Goal: Information Seeking & Learning: Compare options

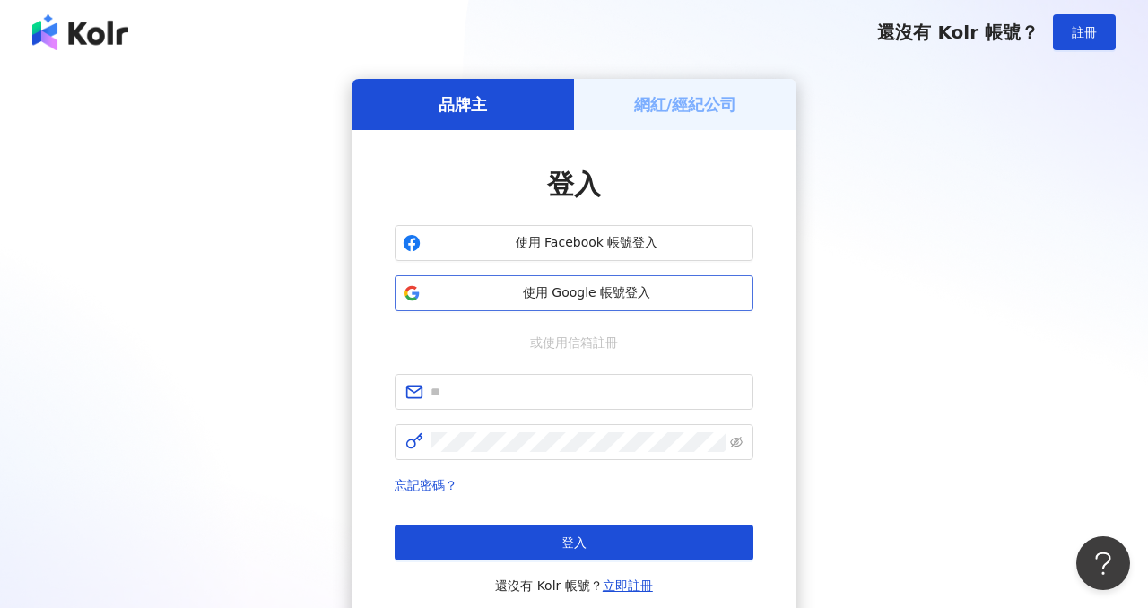
click at [566, 296] on span "使用 Google 帳號登入" at bounding box center [587, 293] width 318 height 18
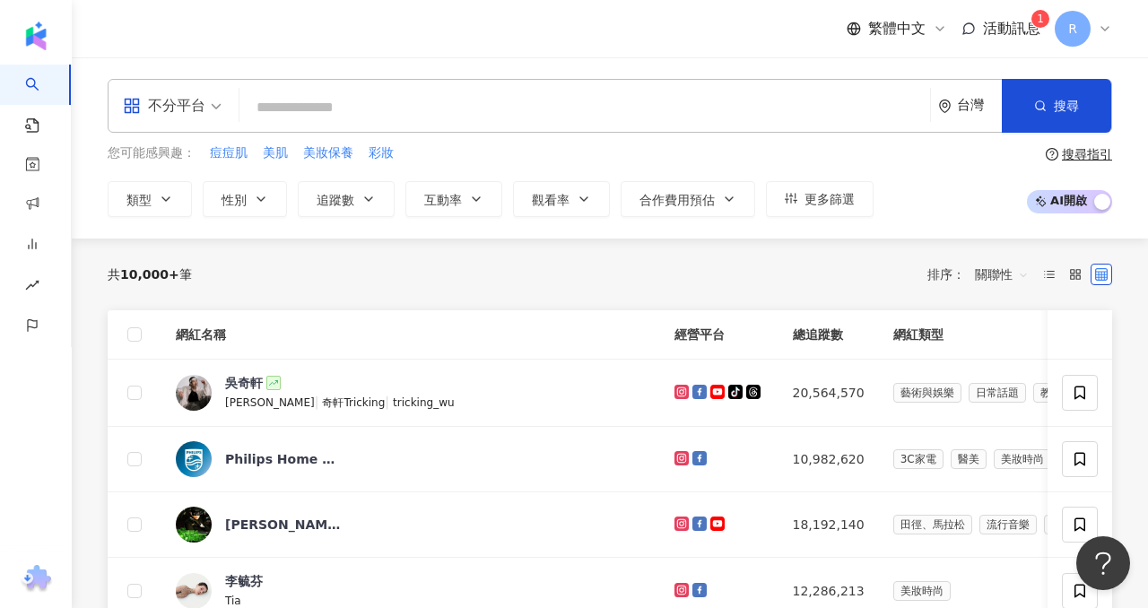
click at [995, 21] on span "活動訊息" at bounding box center [1011, 28] width 57 height 17
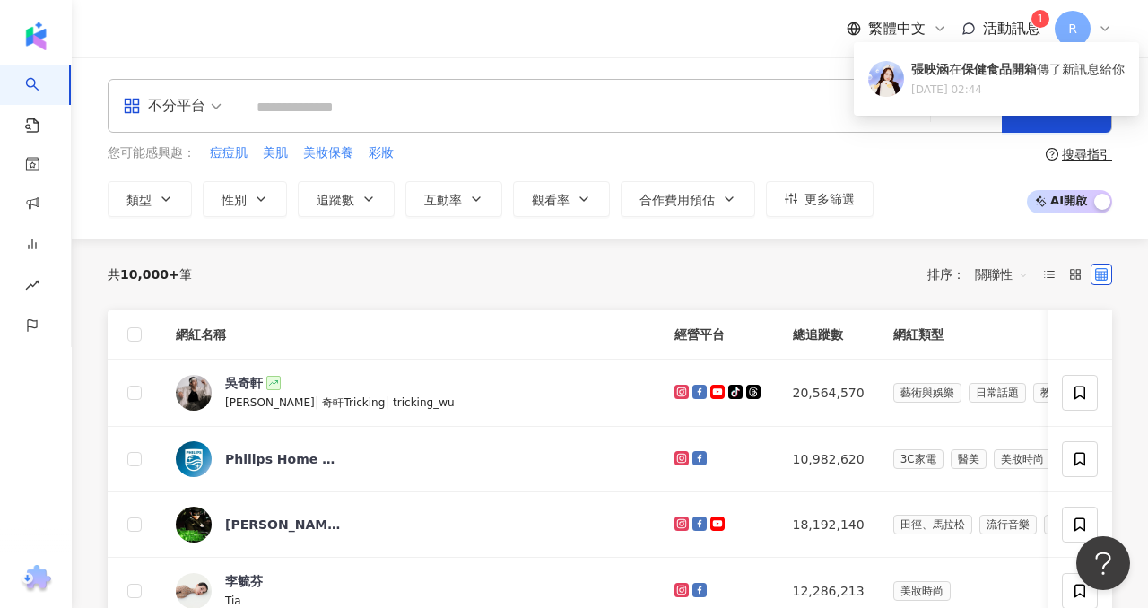
click at [996, 23] on span "活動訊息" at bounding box center [1011, 28] width 57 height 17
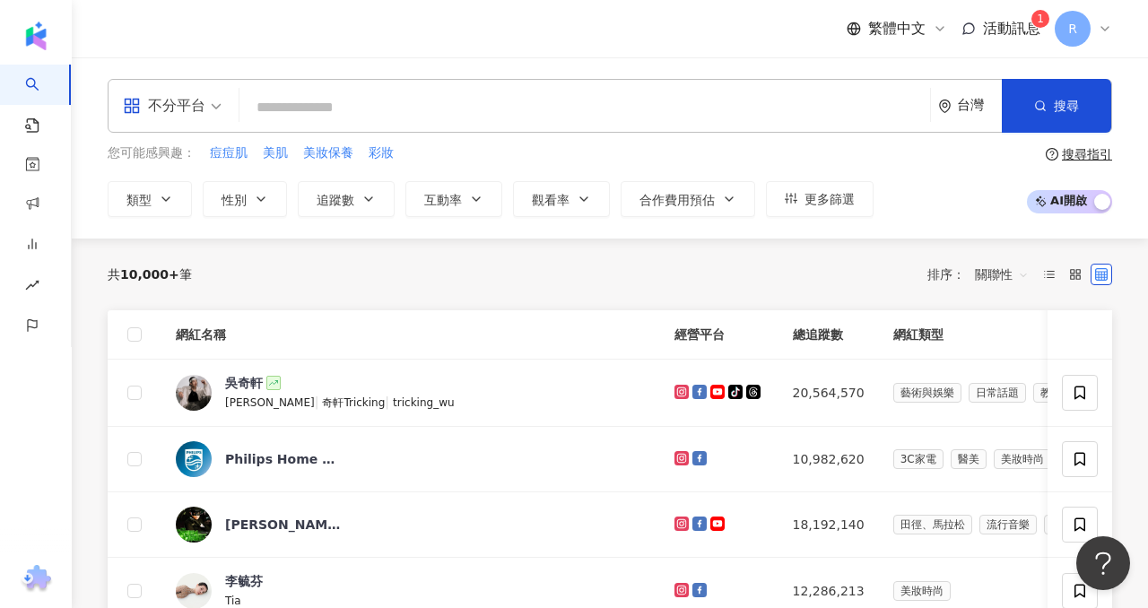
click at [996, 23] on span "活動訊息" at bounding box center [1011, 28] width 57 height 17
click at [713, 47] on div "繁體中文 活動訊息 1 R" at bounding box center [610, 28] width 1005 height 57
click at [663, 101] on input "search" at bounding box center [585, 108] width 676 height 34
click at [653, 95] on input "search" at bounding box center [585, 108] width 676 height 34
paste input "**********"
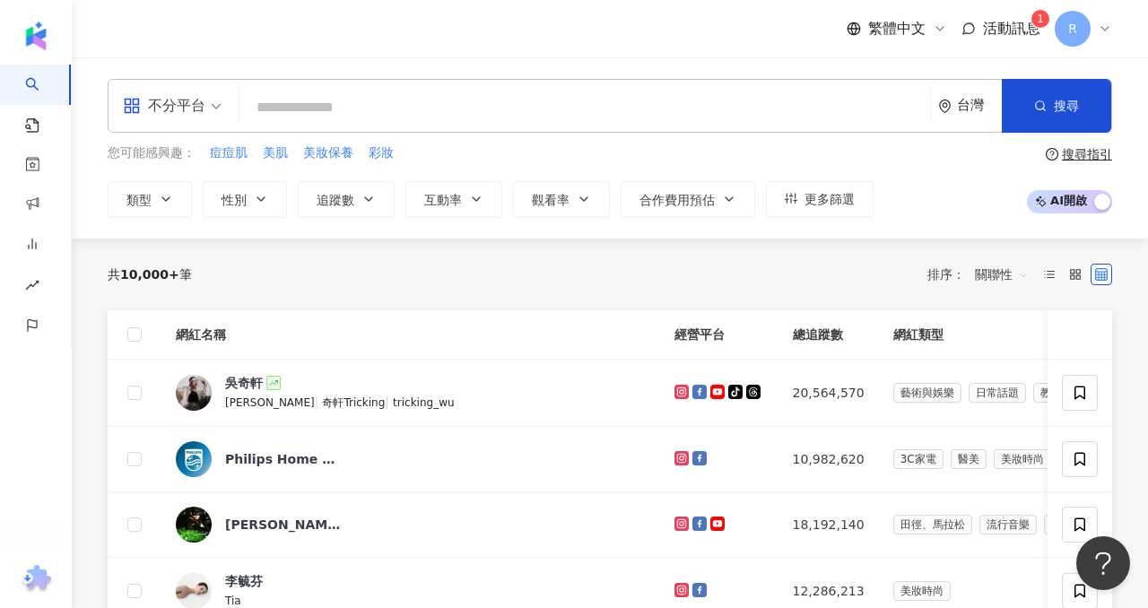
type input "**********"
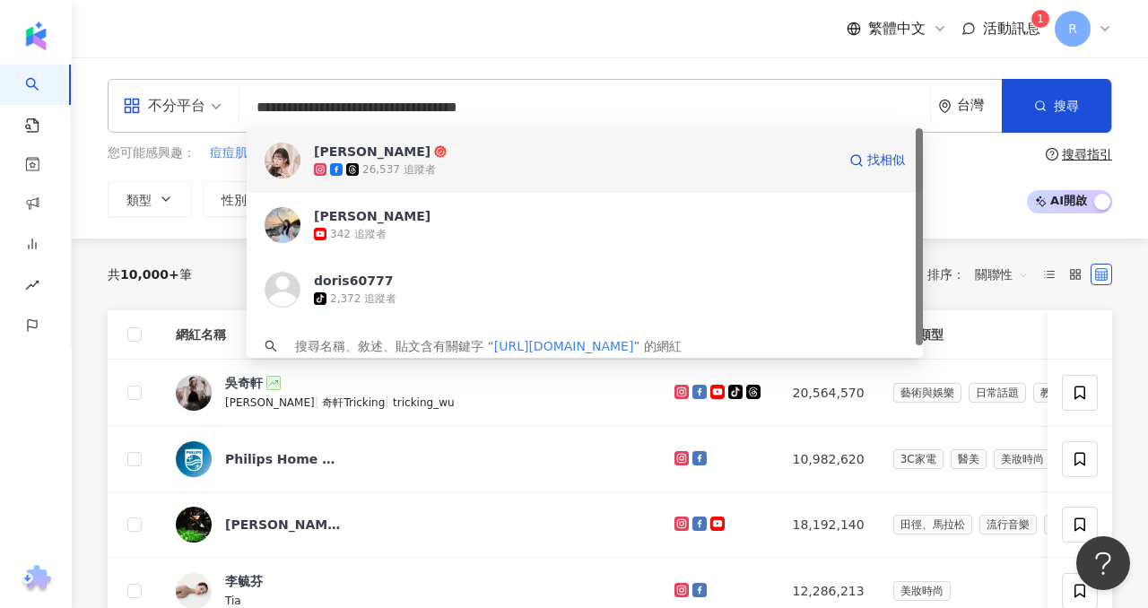
click at [282, 155] on img at bounding box center [283, 161] width 36 height 36
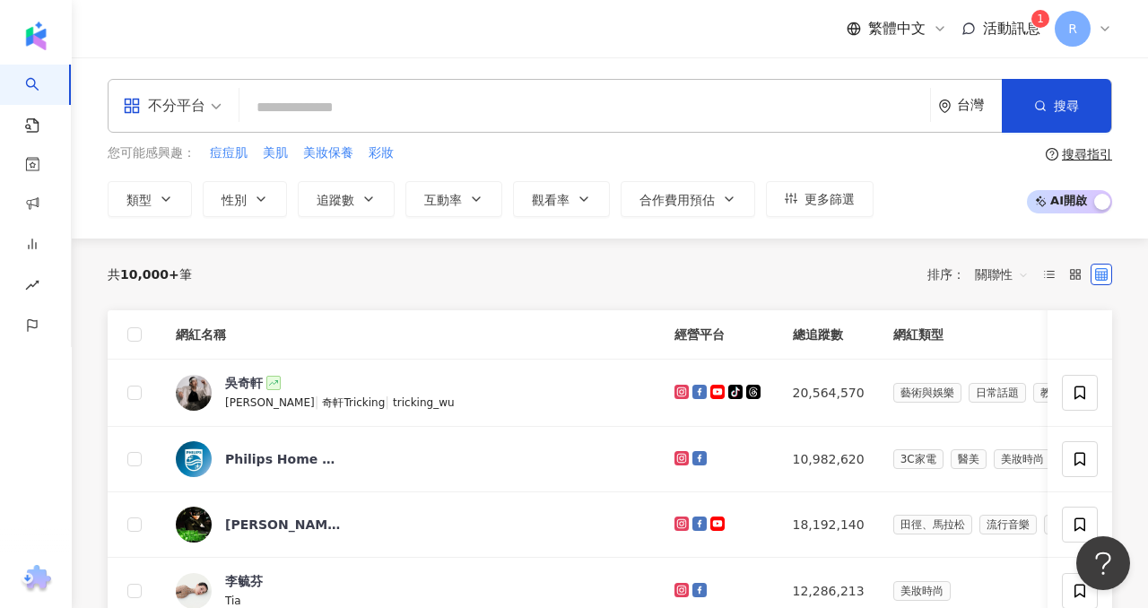
click at [319, 122] on input "search" at bounding box center [585, 108] width 676 height 34
paste input "**********"
type input "**********"
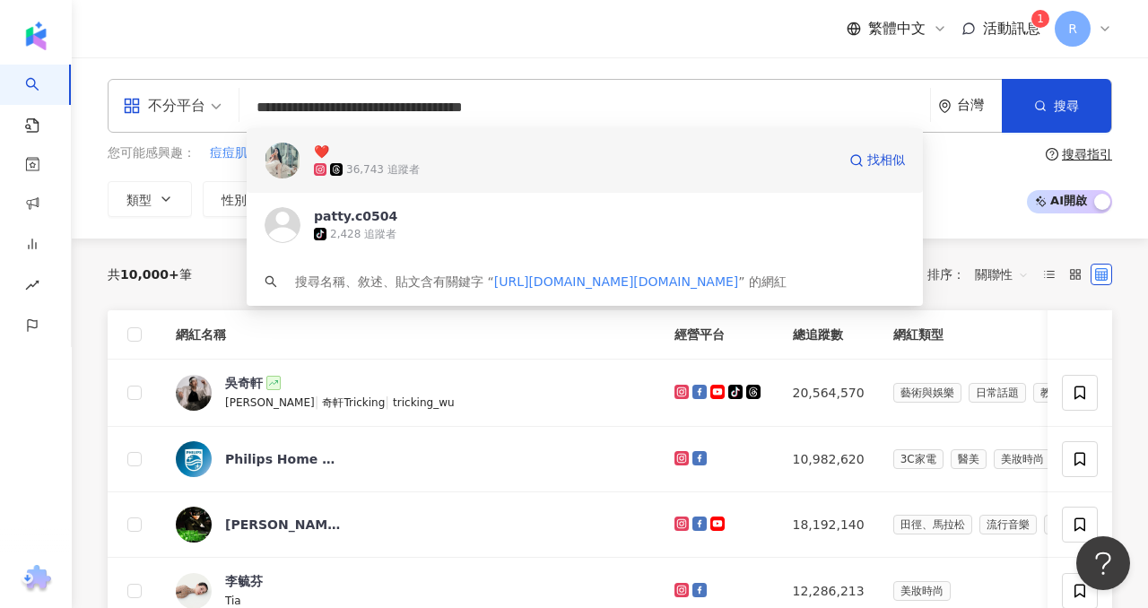
click at [288, 148] on img at bounding box center [283, 161] width 36 height 36
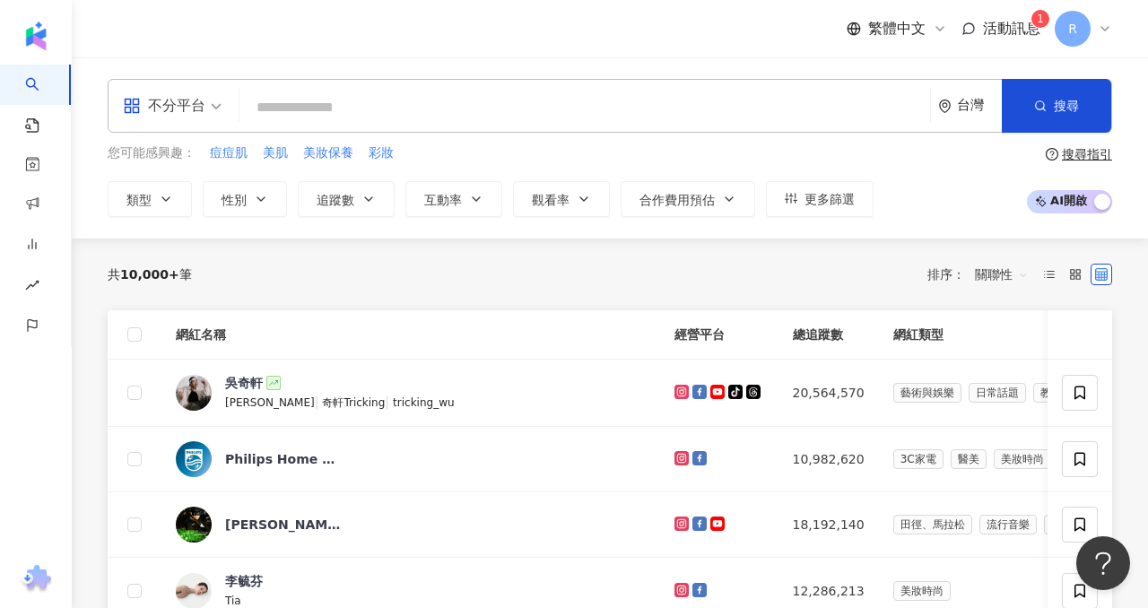
click at [415, 119] on input "search" at bounding box center [585, 108] width 676 height 34
paste input "**********"
type input "**********"
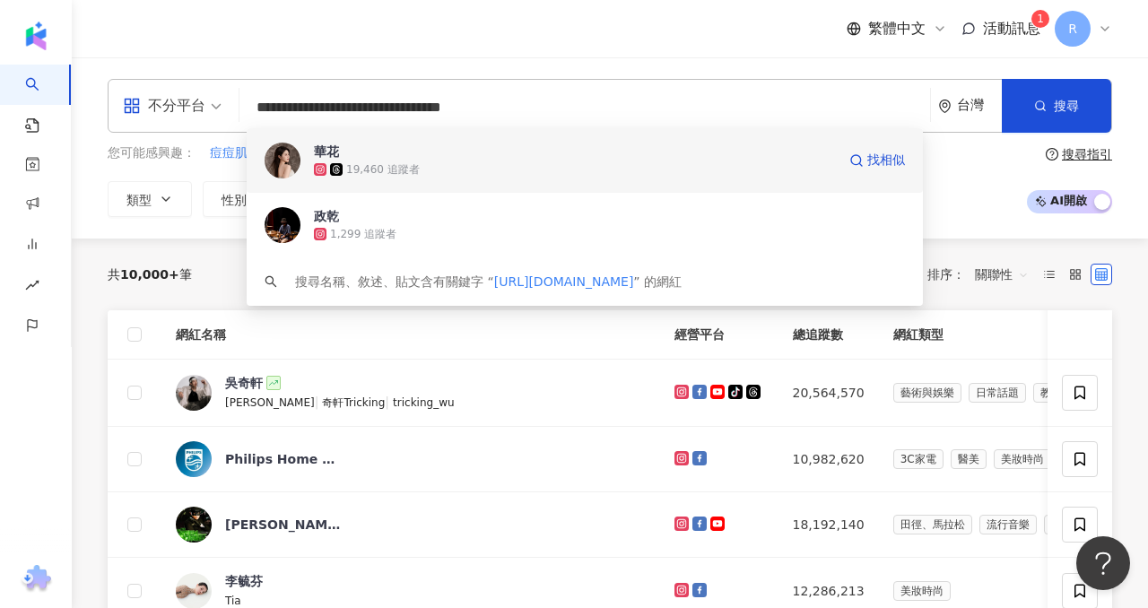
click at [283, 150] on img at bounding box center [283, 161] width 36 height 36
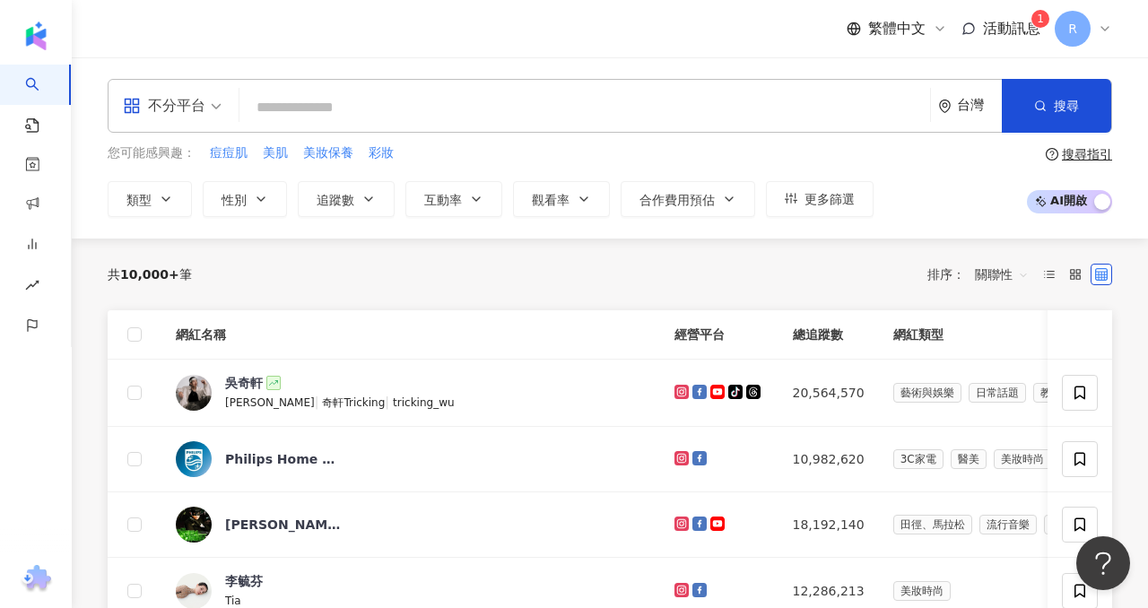
click at [346, 100] on input "search" at bounding box center [585, 108] width 676 height 34
paste input "**********"
type input "**********"
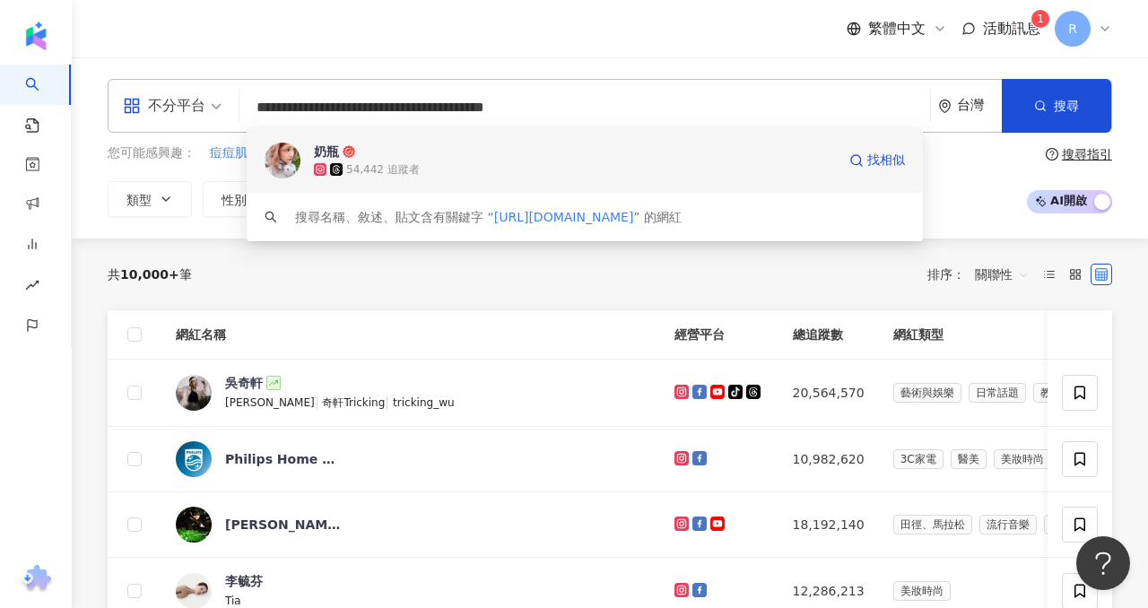
click at [421, 144] on span "奶瓶" at bounding box center [575, 152] width 522 height 18
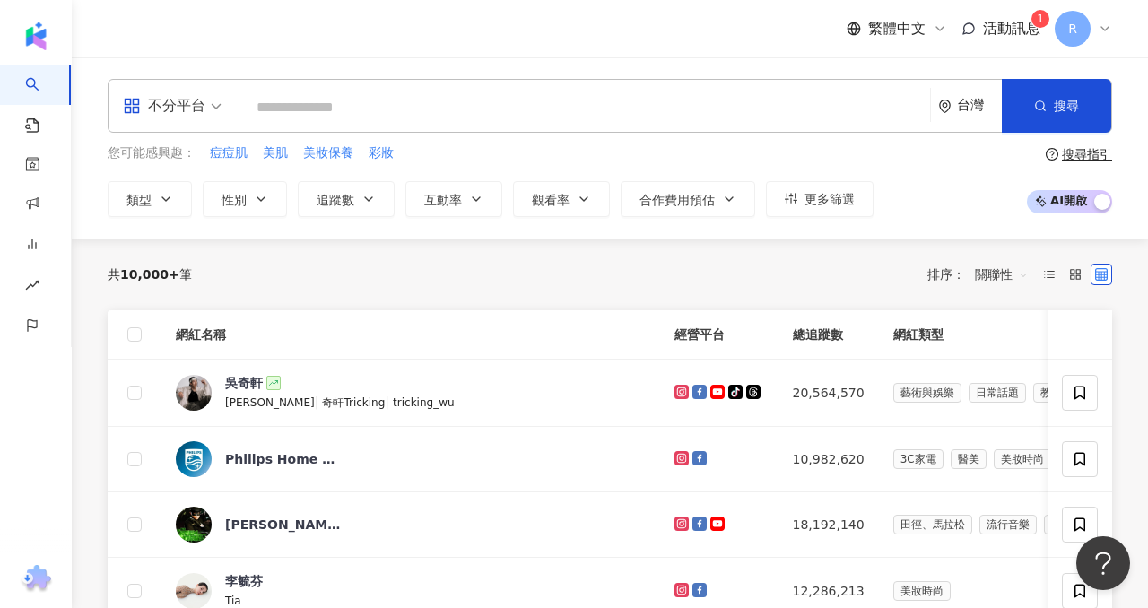
click at [474, 109] on input "search" at bounding box center [585, 108] width 676 height 34
paste input "**********"
type input "**********"
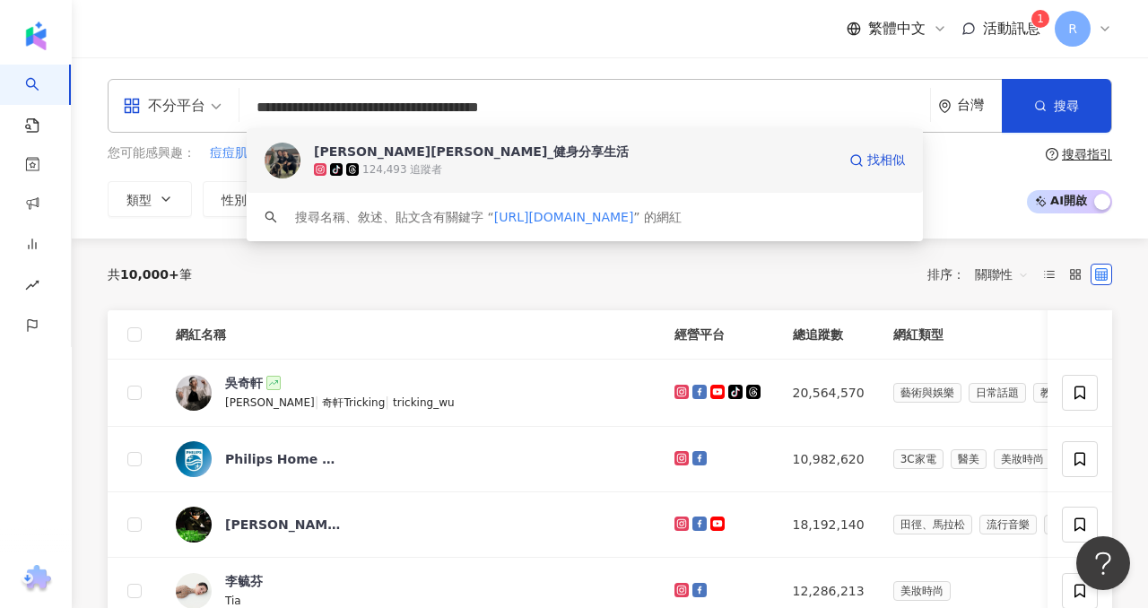
click at [418, 160] on div "郭力愷Alex_健身分享生活" at bounding box center [471, 152] width 315 height 18
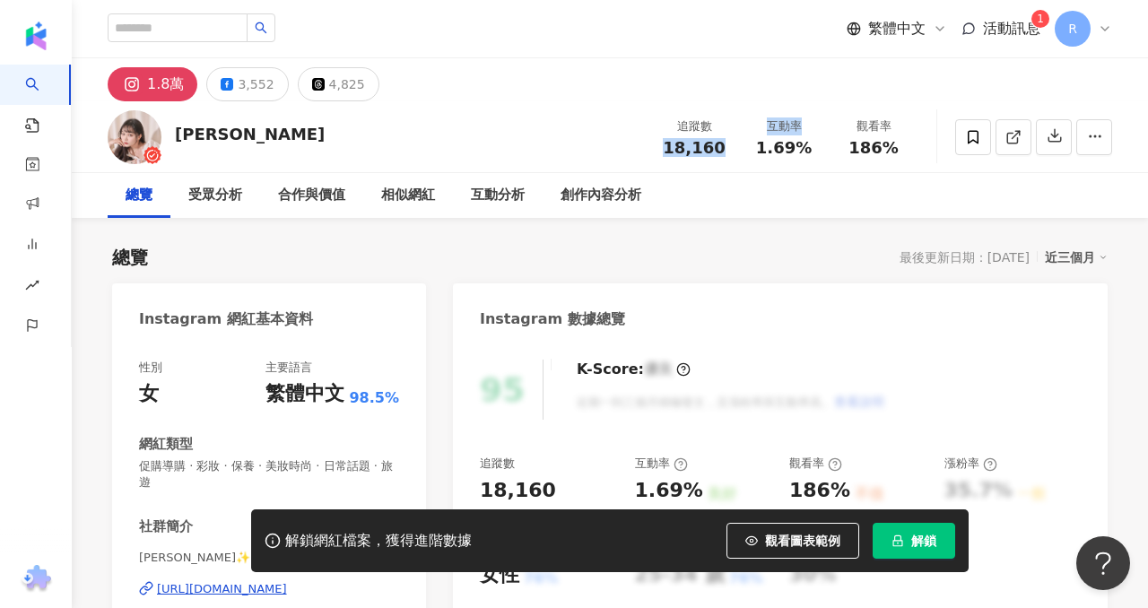
drag, startPoint x: 670, startPoint y: 151, endPoint x: 715, endPoint y: 143, distance: 45.6
click at [716, 148] on span "18,160" at bounding box center [694, 147] width 62 height 19
drag, startPoint x: 759, startPoint y: 143, endPoint x: 812, endPoint y: 144, distance: 52.9
click at [815, 147] on div "1.69%" at bounding box center [784, 148] width 68 height 18
copy span "1.69%"
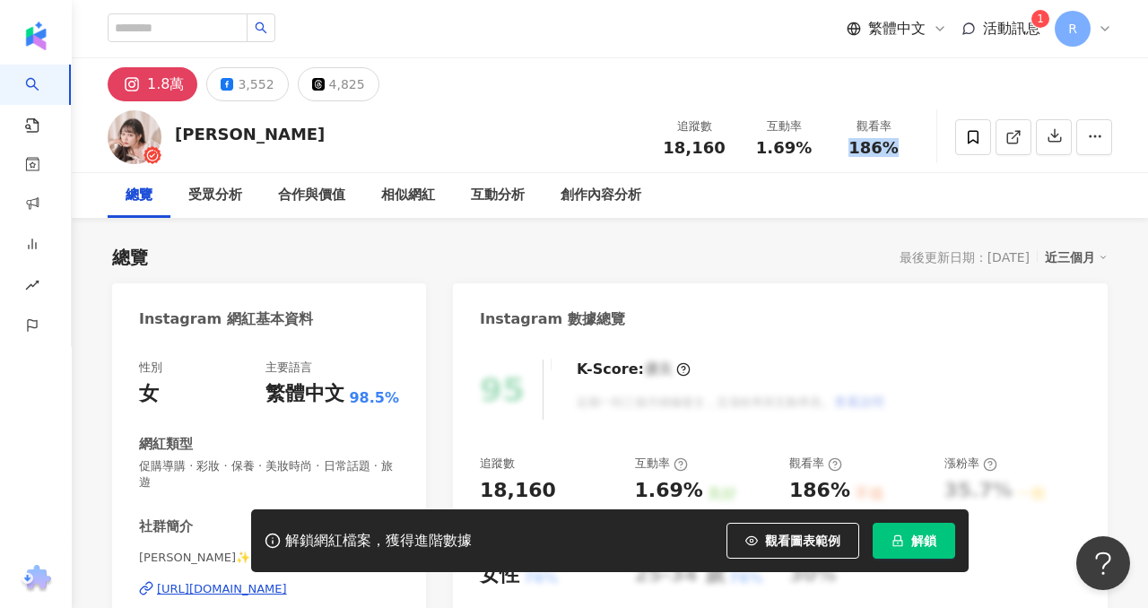
drag, startPoint x: 855, startPoint y: 146, endPoint x: 896, endPoint y: 146, distance: 41.3
click at [899, 147] on div "186%" at bounding box center [874, 148] width 68 height 18
copy span "186%"
click at [204, 39] on input "search" at bounding box center [178, 27] width 140 height 29
paste input "**********"
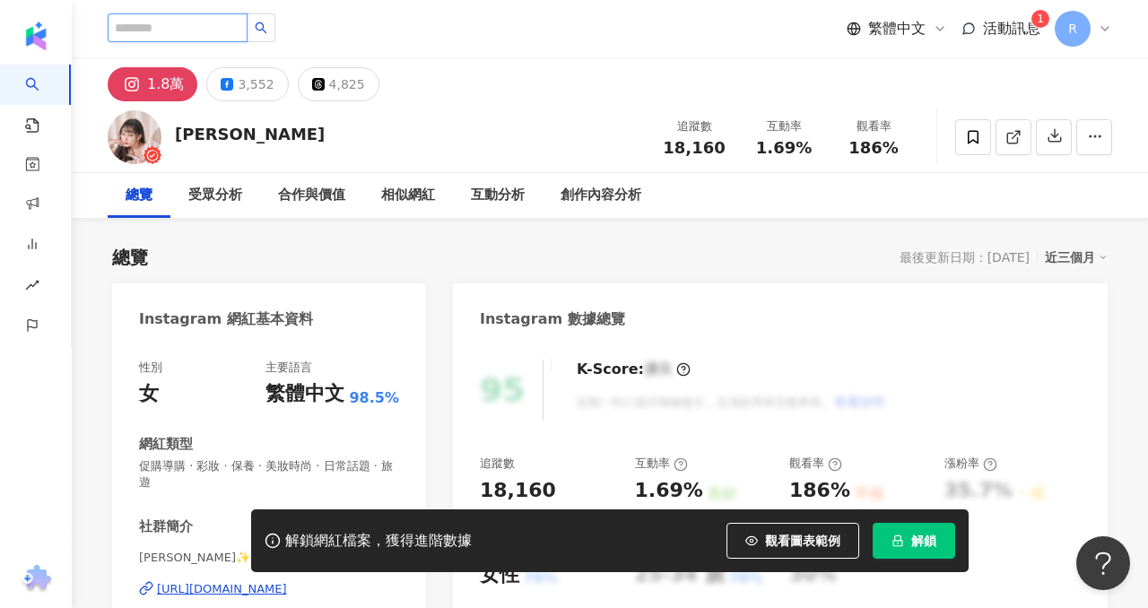
type input "**********"
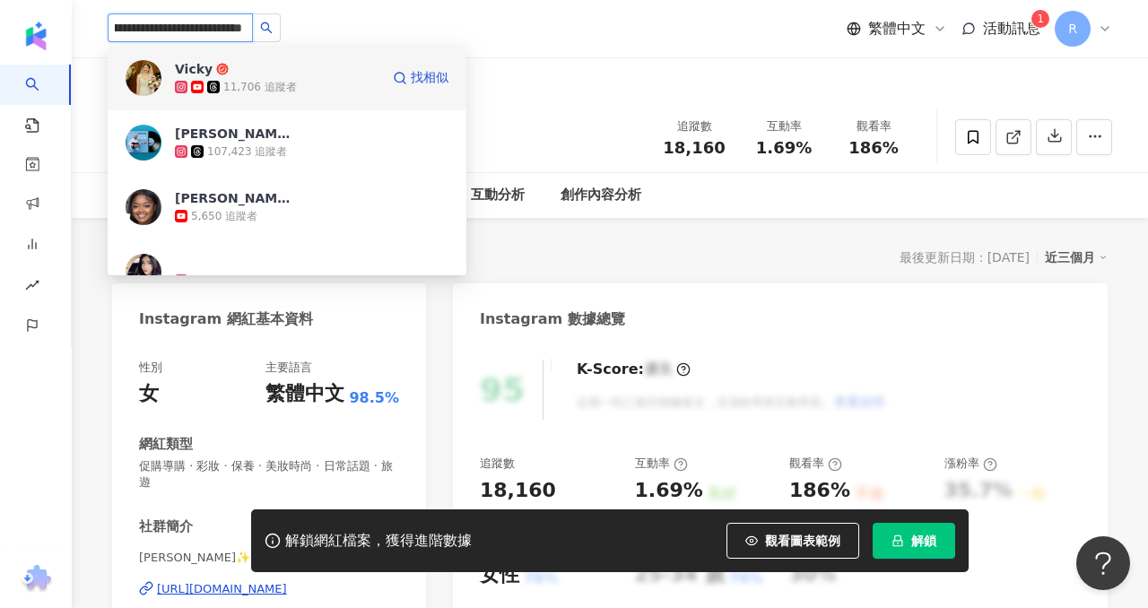
click at [143, 66] on img at bounding box center [144, 78] width 36 height 36
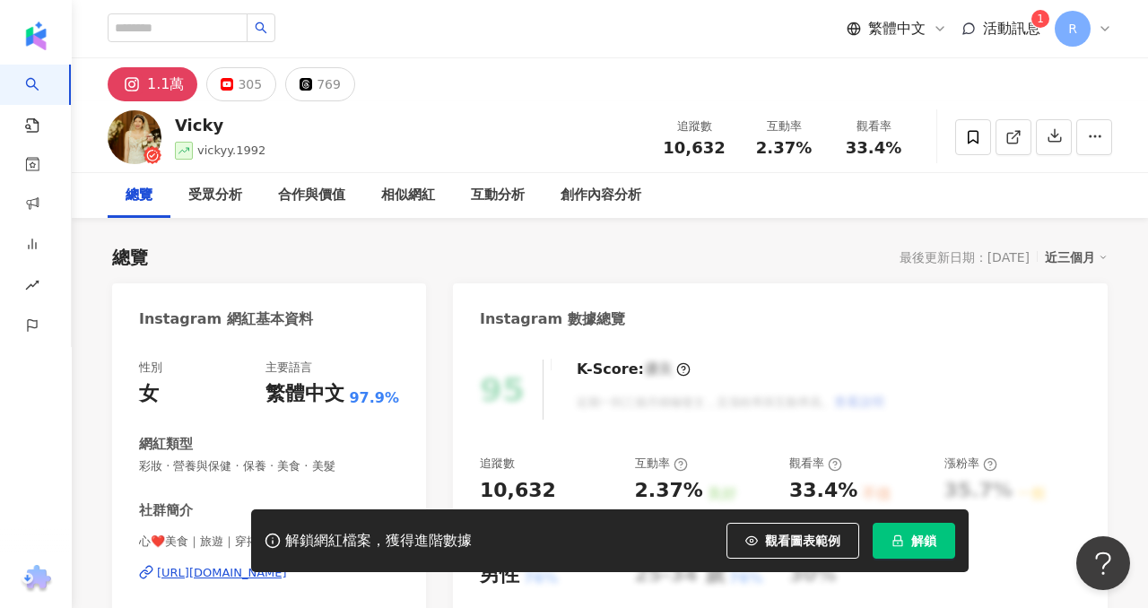
drag, startPoint x: 718, startPoint y: 138, endPoint x: 749, endPoint y: 10, distance: 131.8
click at [714, 135] on div "追蹤數 10,632" at bounding box center [694, 136] width 90 height 39
drag, startPoint x: 670, startPoint y: 153, endPoint x: 727, endPoint y: 151, distance: 57.5
click at [730, 152] on div "追蹤數 10,632" at bounding box center [694, 136] width 90 height 39
copy span "10,632"
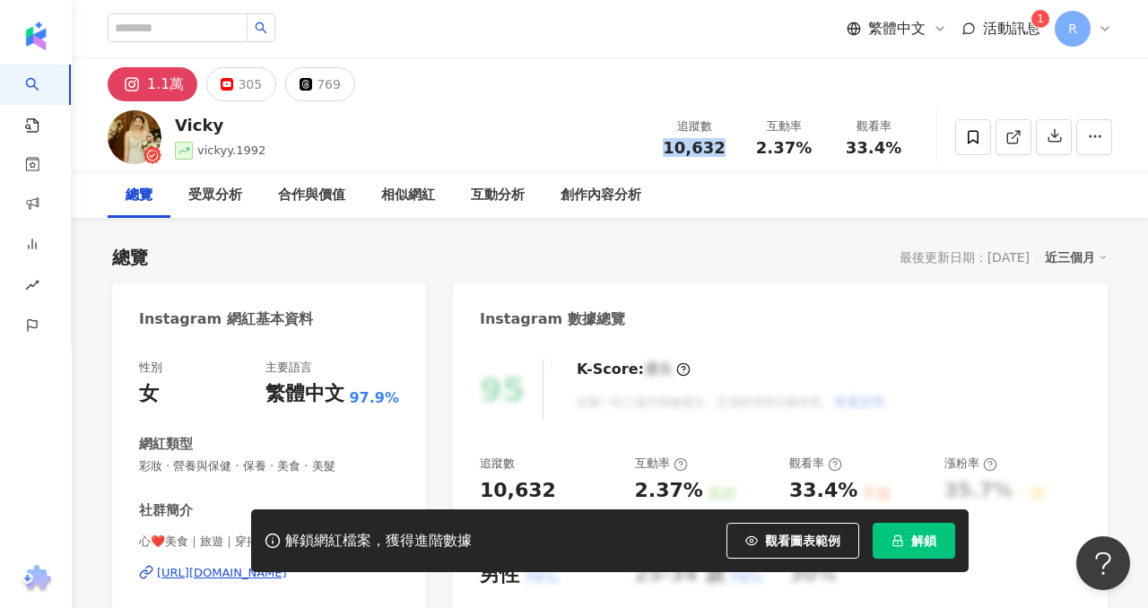
click at [804, 147] on div "2.37%" at bounding box center [784, 148] width 68 height 18
copy span "10,632"
drag, startPoint x: 851, startPoint y: 144, endPoint x: 902, endPoint y: 146, distance: 51.2
click at [905, 148] on div "33.4%" at bounding box center [874, 148] width 68 height 18
copy span "33.4%"
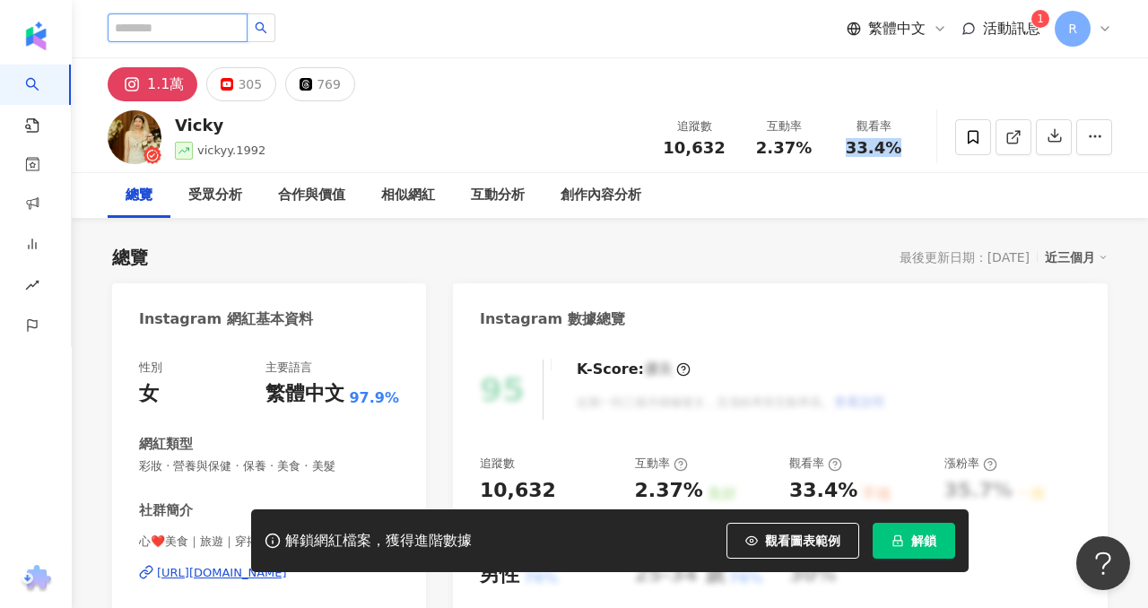
click at [219, 21] on input "search" at bounding box center [178, 27] width 140 height 29
paste input "**********"
type input "**********"
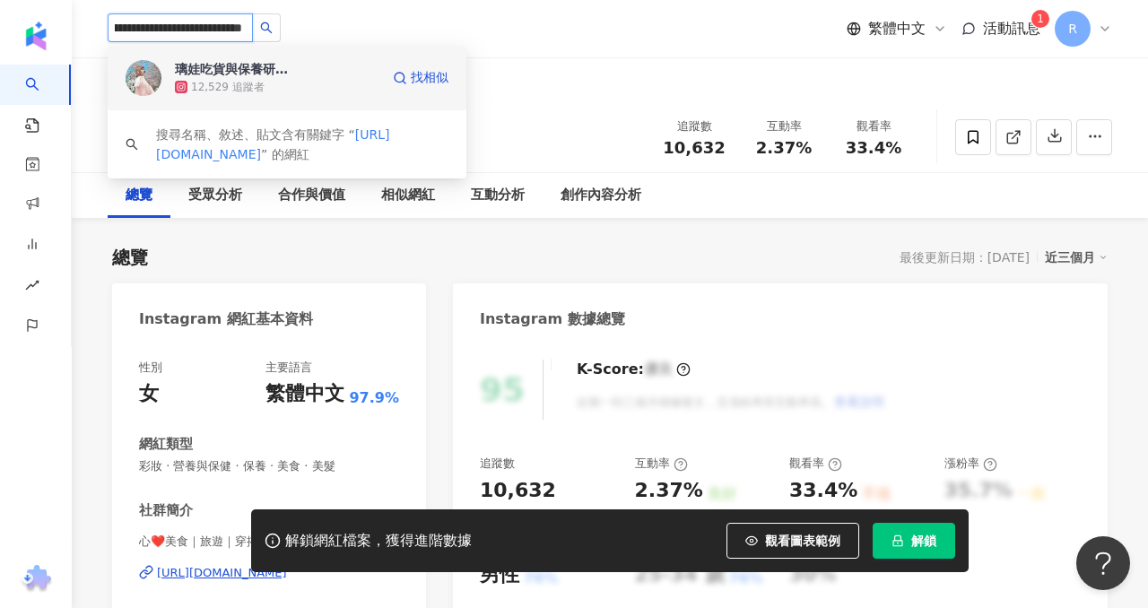
click at [151, 73] on img at bounding box center [144, 78] width 36 height 36
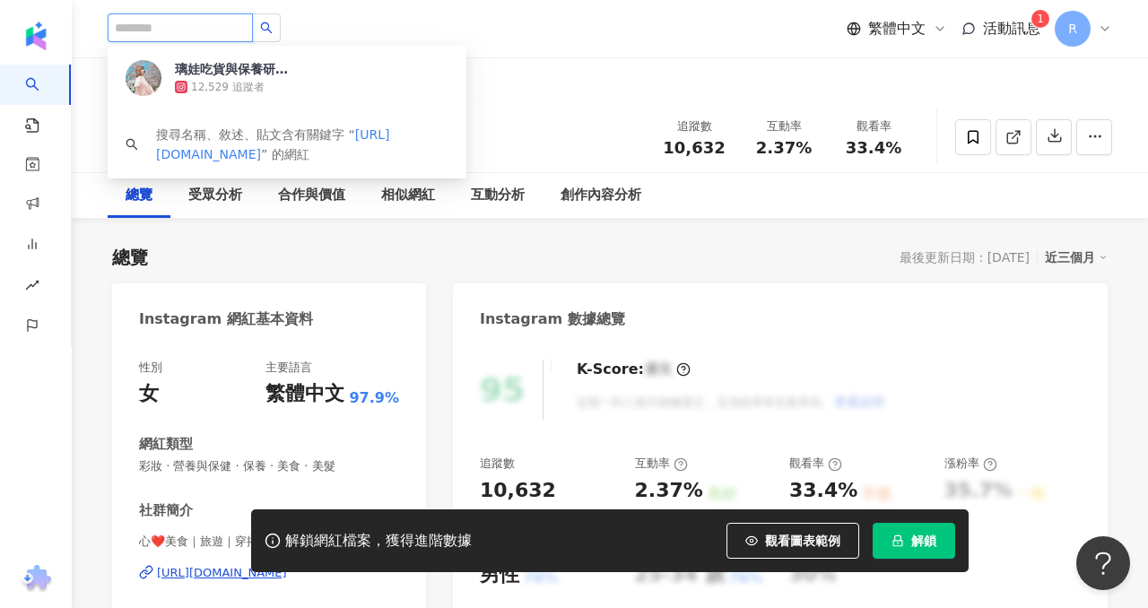
scroll to position [0, 0]
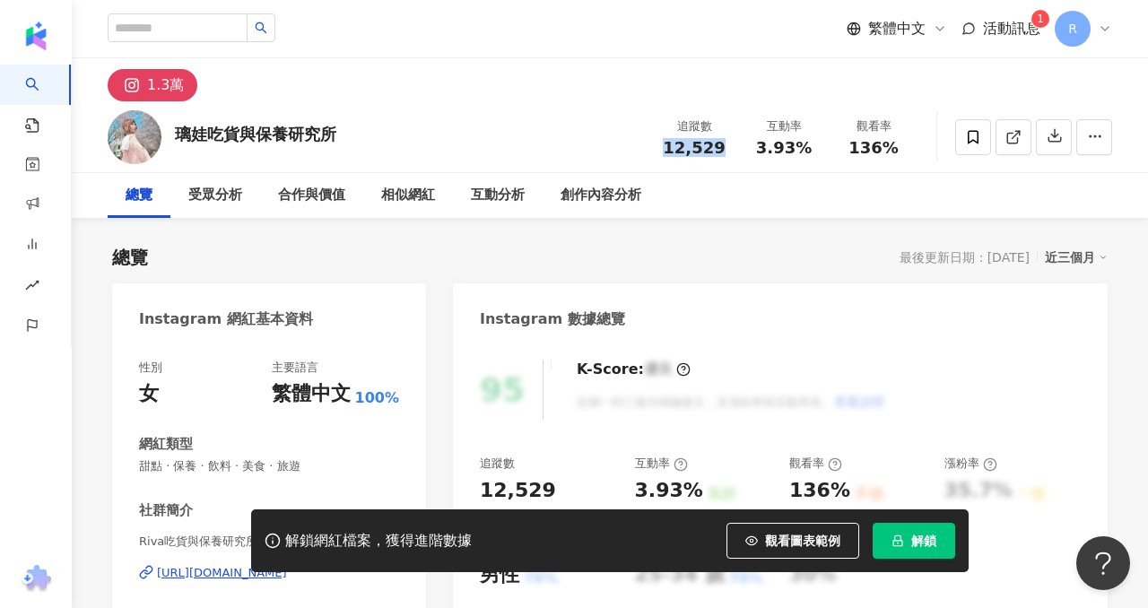
drag, startPoint x: 711, startPoint y: 145, endPoint x: 723, endPoint y: 144, distance: 11.8
click at [726, 146] on div "12,529" at bounding box center [694, 148] width 68 height 18
drag, startPoint x: 764, startPoint y: 144, endPoint x: 824, endPoint y: 146, distance: 60.2
click at [827, 147] on div "互動率 3.93%" at bounding box center [784, 136] width 90 height 39
copy span "3.93%"
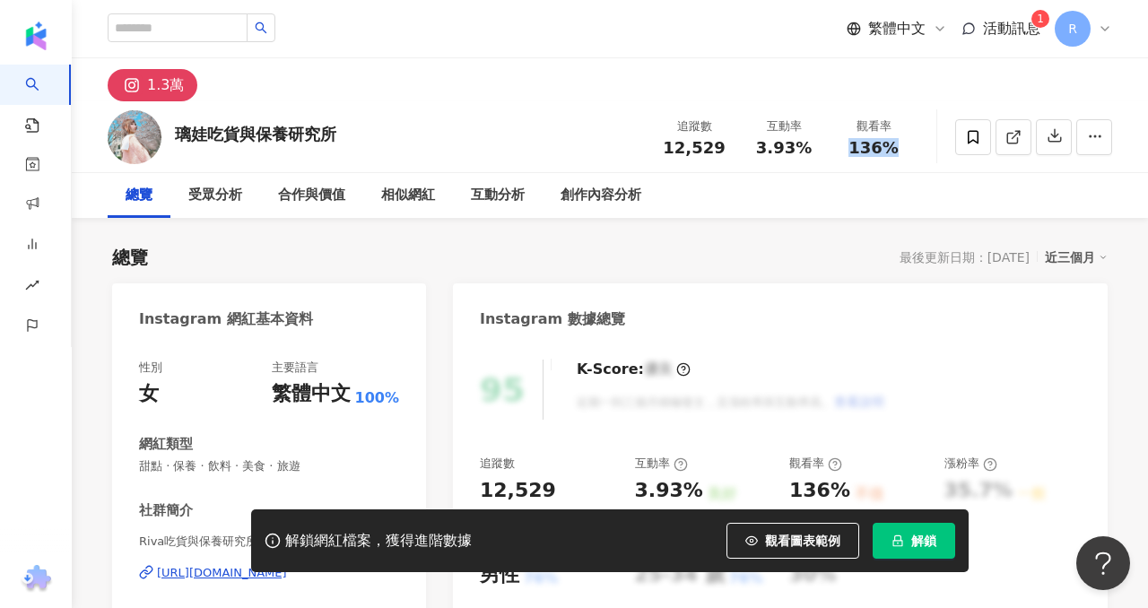
drag, startPoint x: 854, startPoint y: 147, endPoint x: 892, endPoint y: 145, distance: 38.6
click at [897, 147] on div "136%" at bounding box center [874, 148] width 68 height 18
copy span "136%"
click at [194, 27] on input "search" at bounding box center [178, 27] width 140 height 29
paste input "**********"
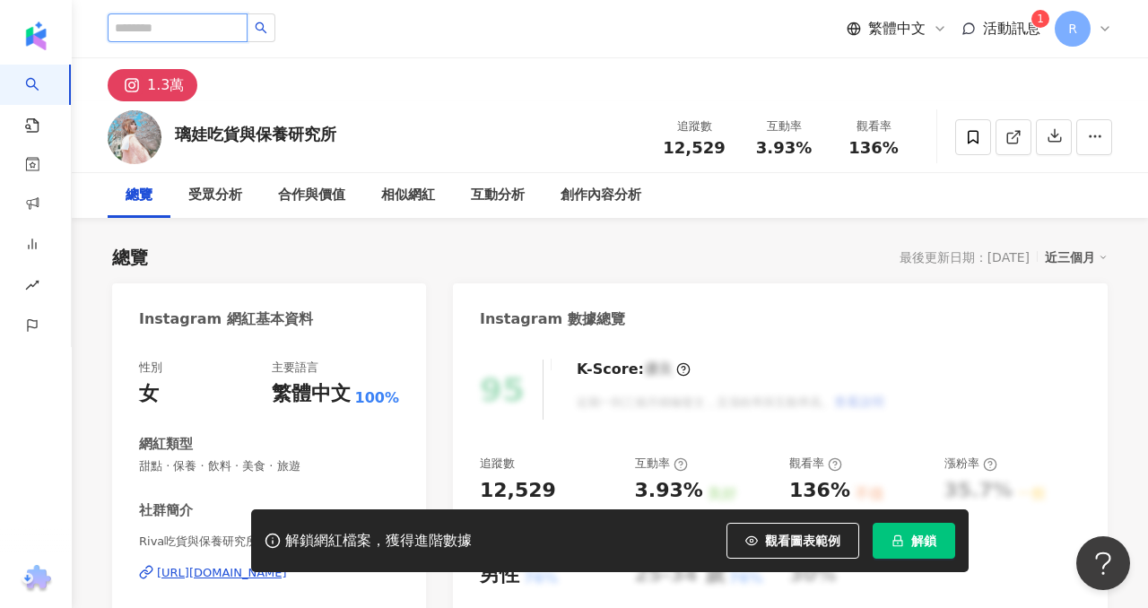
type input "**********"
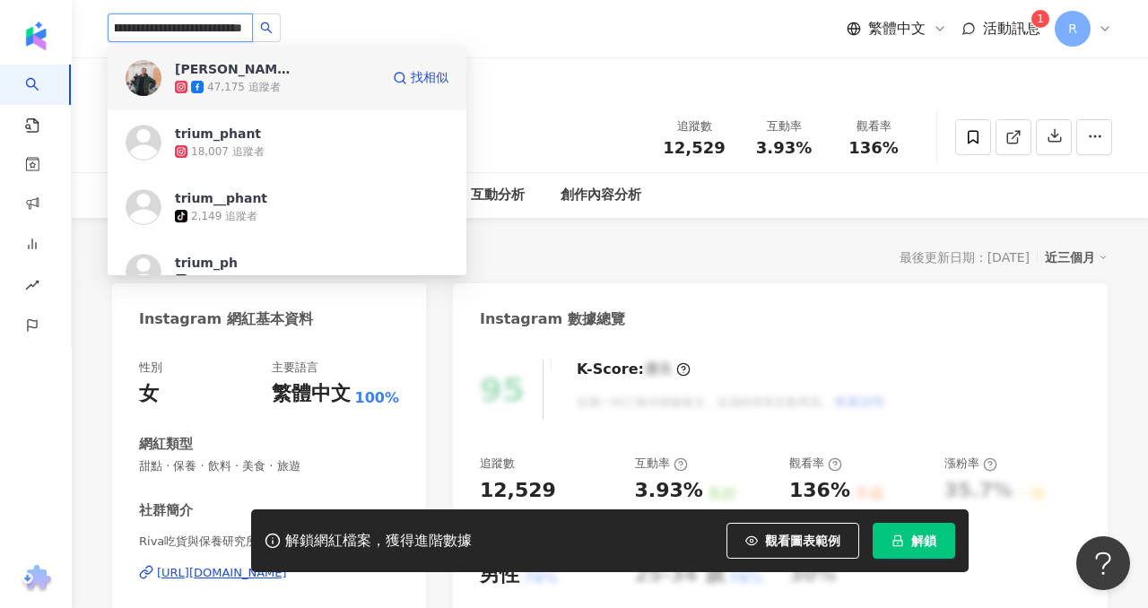
click at [140, 83] on img at bounding box center [144, 78] width 36 height 36
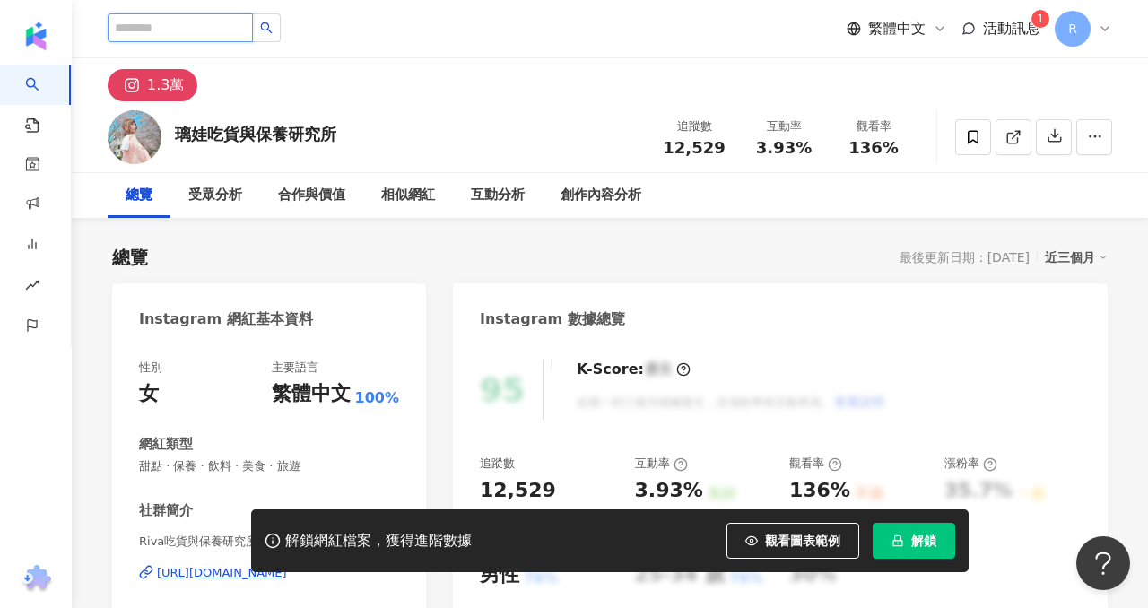
scroll to position [0, 0]
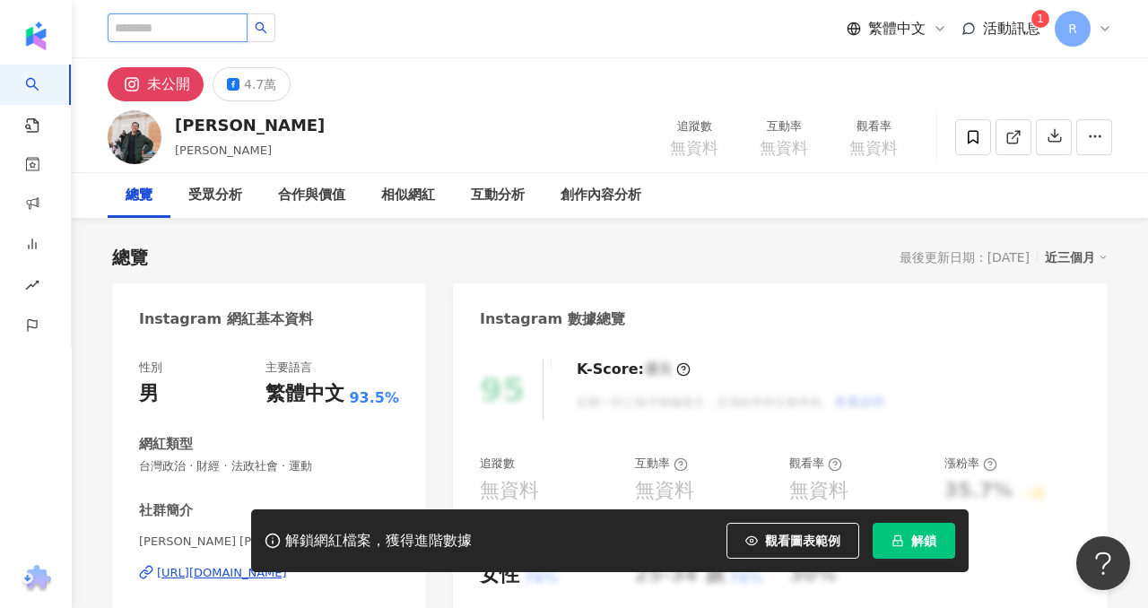
click at [211, 32] on input "search" at bounding box center [178, 27] width 140 height 29
paste input "**********"
type input "**********"
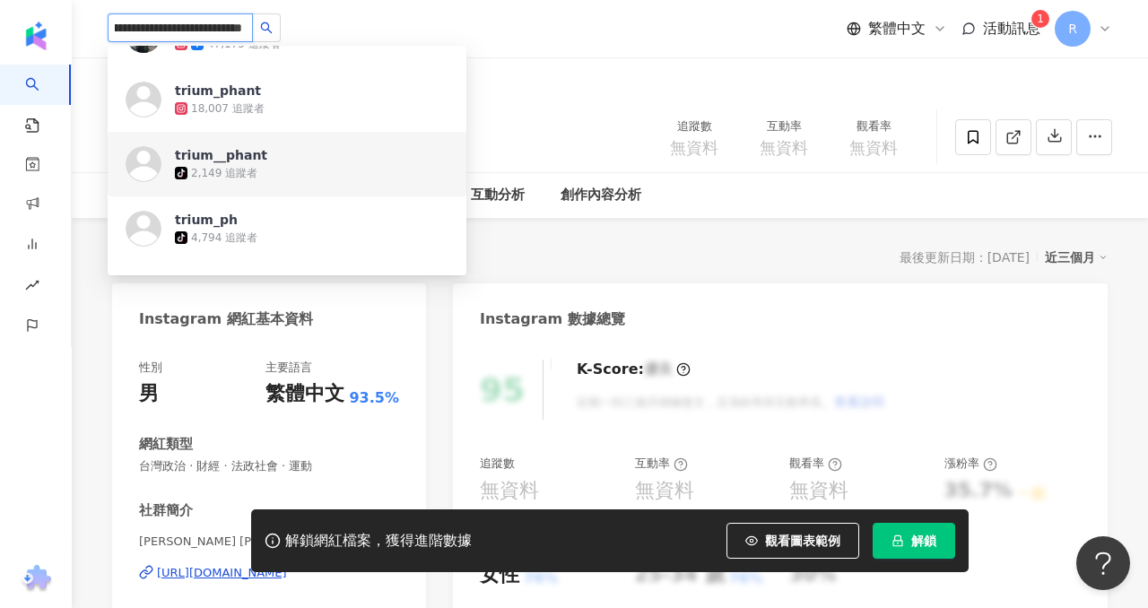
scroll to position [31, 0]
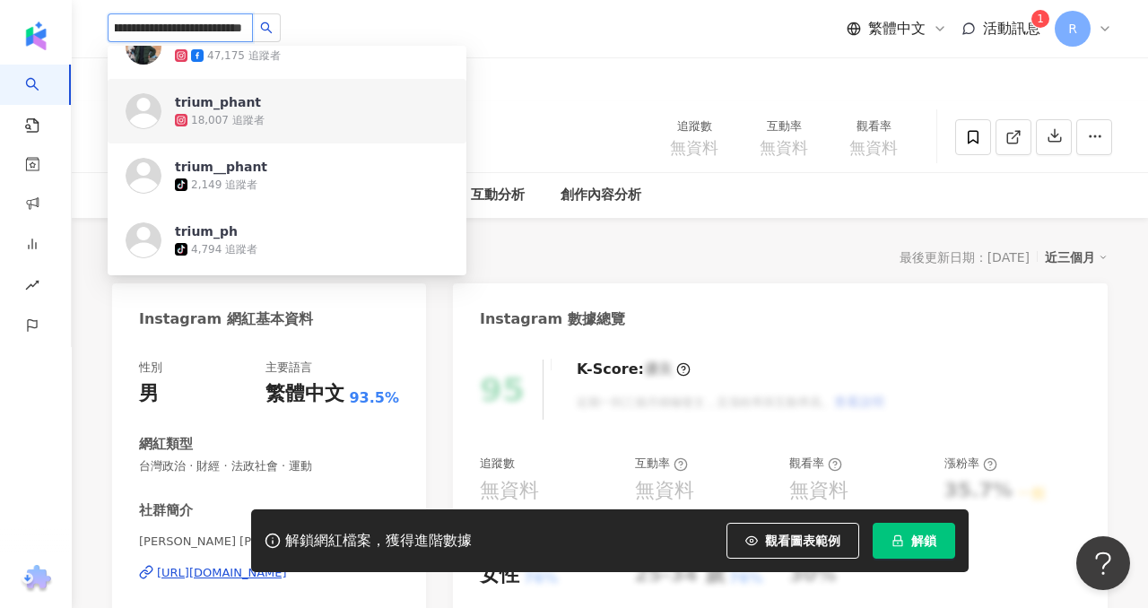
click at [137, 103] on img at bounding box center [144, 111] width 36 height 36
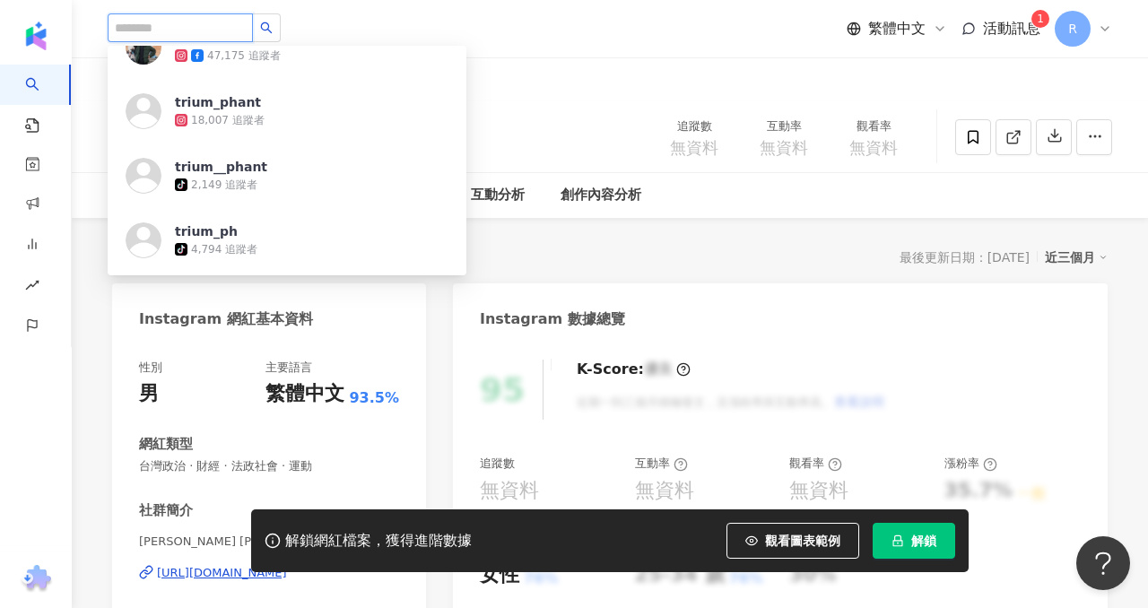
scroll to position [0, 0]
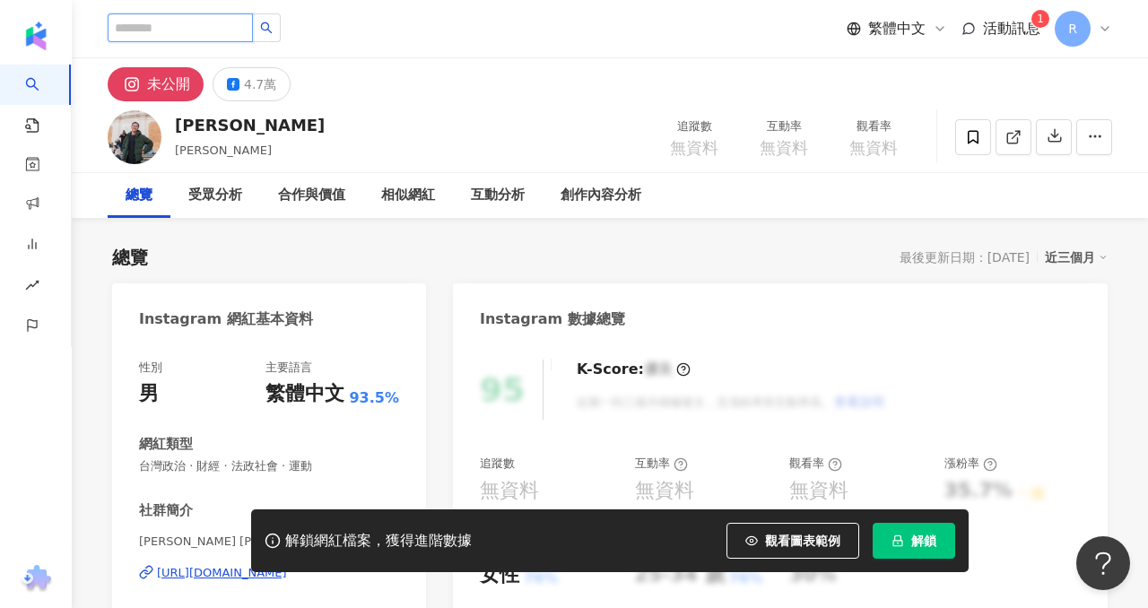
click at [178, 37] on input "search" at bounding box center [180, 27] width 145 height 29
paste input "**********"
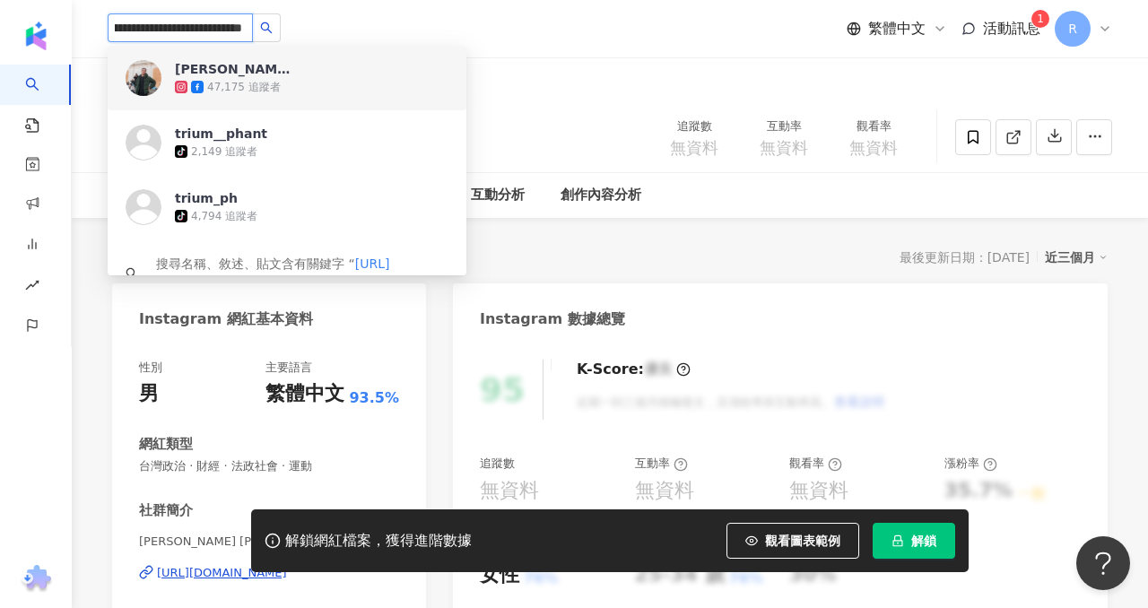
type input "**********"
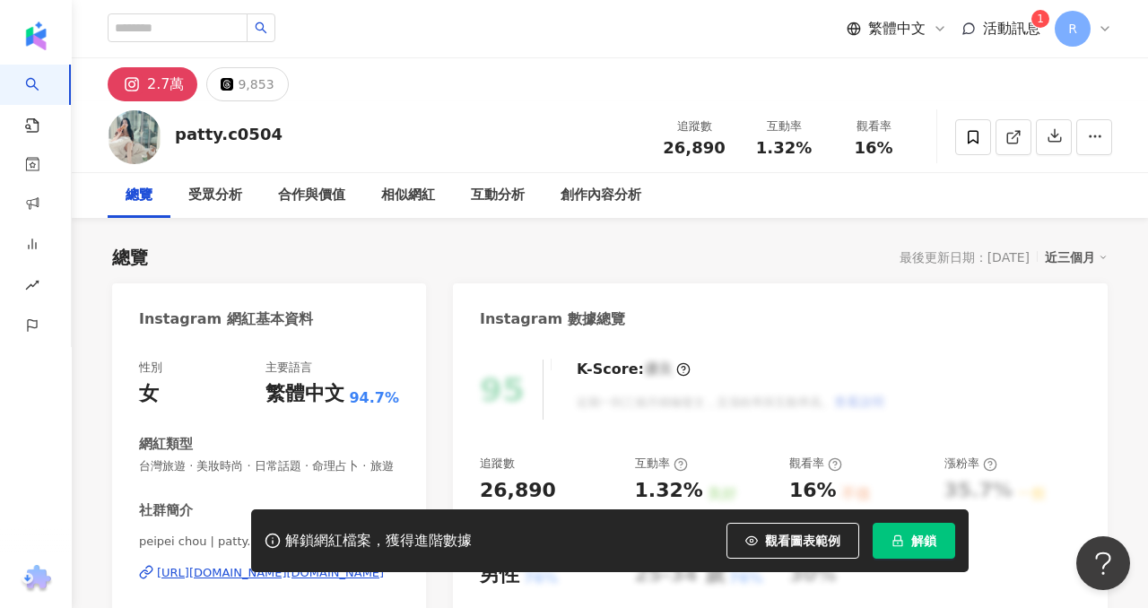
drag, startPoint x: 719, startPoint y: 149, endPoint x: 705, endPoint y: 126, distance: 26.6
click at [716, 148] on span "26,890" at bounding box center [694, 147] width 62 height 19
drag, startPoint x: 764, startPoint y: 149, endPoint x: 816, endPoint y: 150, distance: 52.0
click at [820, 152] on div "互動率 1.32%" at bounding box center [784, 136] width 90 height 39
copy span "1.32%"
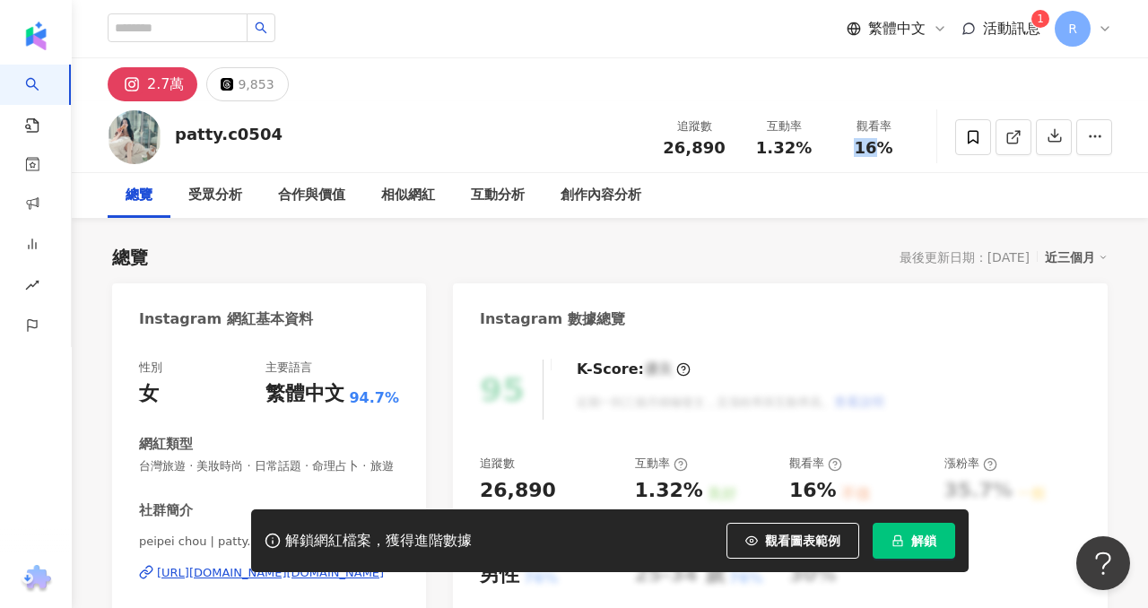
drag, startPoint x: 858, startPoint y: 147, endPoint x: 879, endPoint y: 147, distance: 20.6
click at [879, 147] on span "16%" at bounding box center [873, 148] width 39 height 18
click at [878, 147] on span "16%" at bounding box center [873, 148] width 39 height 18
click at [861, 147] on span "16%" at bounding box center [873, 148] width 39 height 18
drag, startPoint x: 860, startPoint y: 148, endPoint x: 886, endPoint y: 148, distance: 26.0
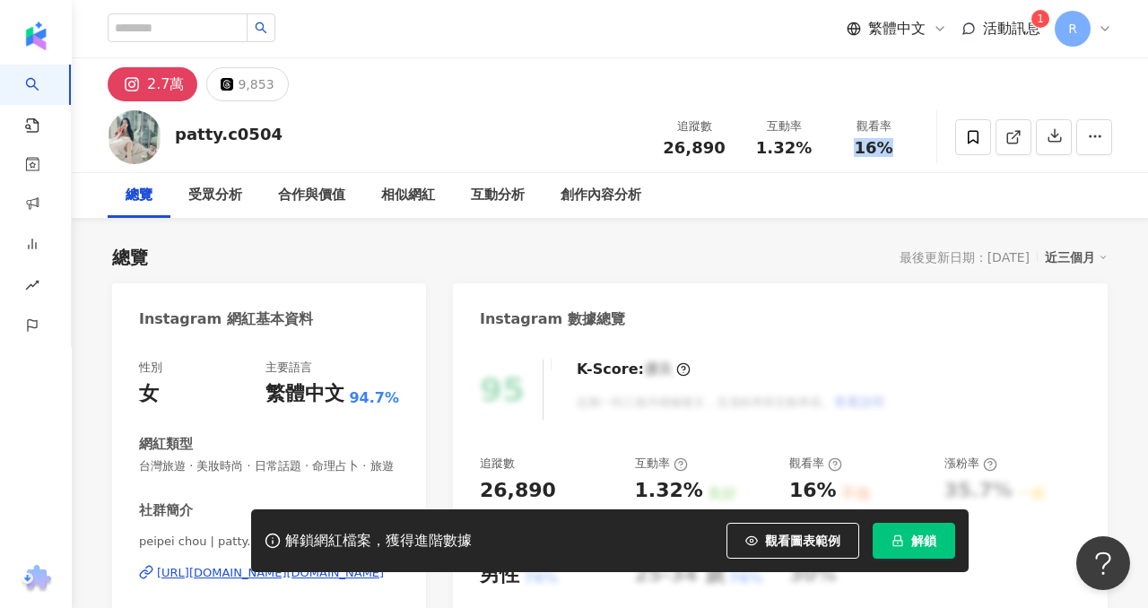
click at [886, 148] on span "16%" at bounding box center [873, 148] width 39 height 18
copy span "16%"
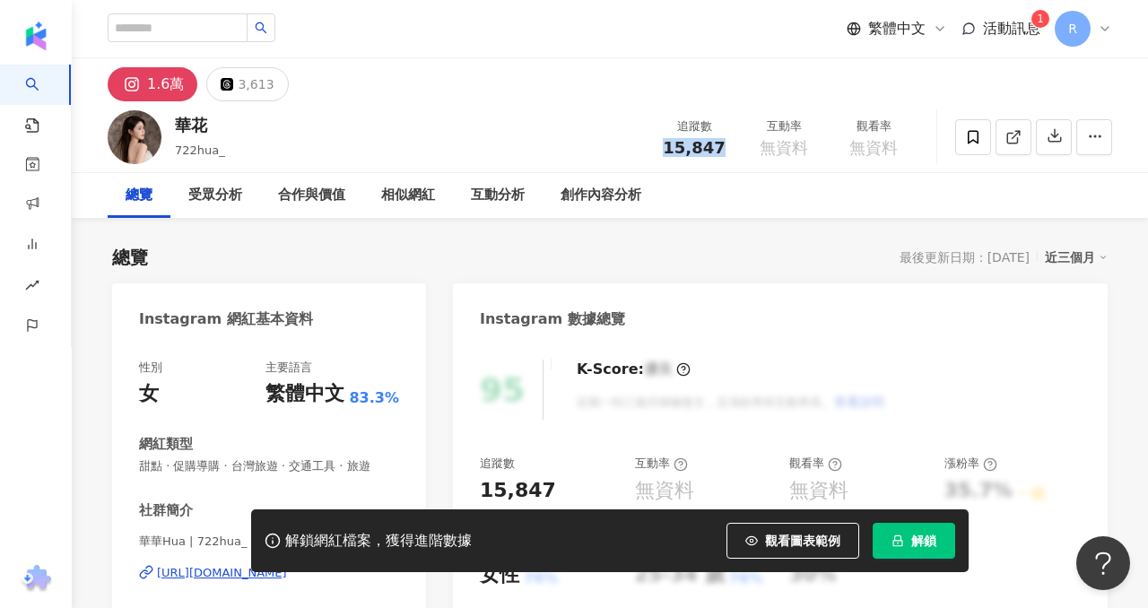
drag, startPoint x: 668, startPoint y: 138, endPoint x: 718, endPoint y: 144, distance: 50.6
click at [721, 145] on div "15,847" at bounding box center [694, 148] width 68 height 18
copy span "15,847"
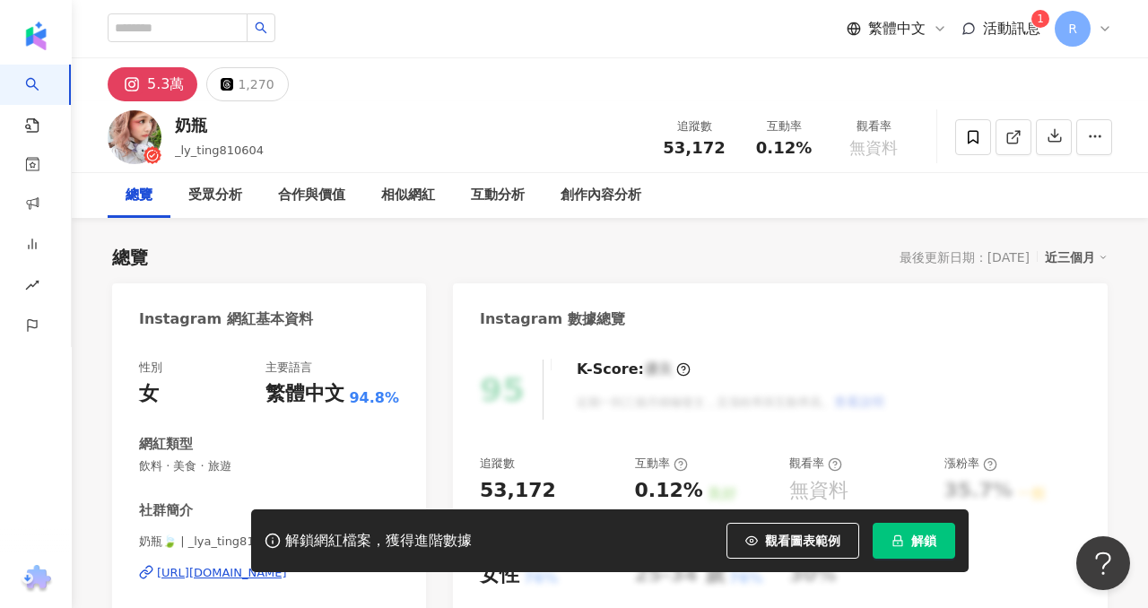
drag, startPoint x: 664, startPoint y: 144, endPoint x: 732, endPoint y: 145, distance: 68.2
click at [732, 145] on div "追蹤數 53,172" at bounding box center [694, 136] width 90 height 39
copy span "53,172"
drag, startPoint x: 759, startPoint y: 144, endPoint x: 811, endPoint y: 144, distance: 52.0
click at [817, 147] on div "0.12%" at bounding box center [784, 148] width 68 height 18
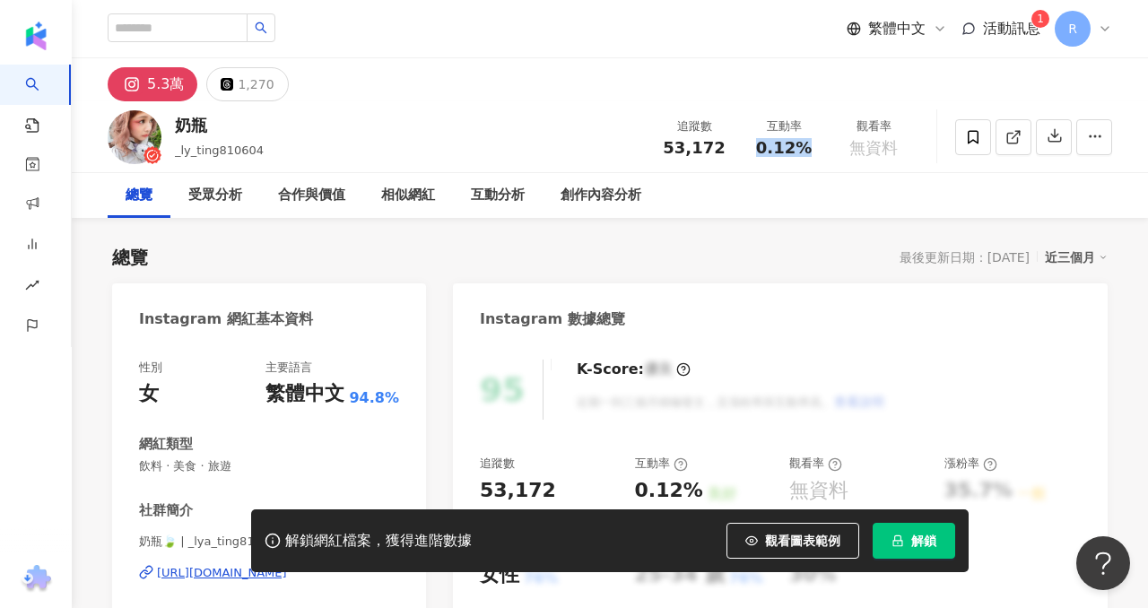
copy span "0.12%"
drag, startPoint x: 579, startPoint y: 8, endPoint x: 445, endPoint y: 13, distance: 133.7
click at [455, 14] on div "繁體中文 活動訊息 1 R" at bounding box center [610, 28] width 1005 height 57
click at [201, 29] on input "search" at bounding box center [178, 27] width 140 height 29
paste input "**********"
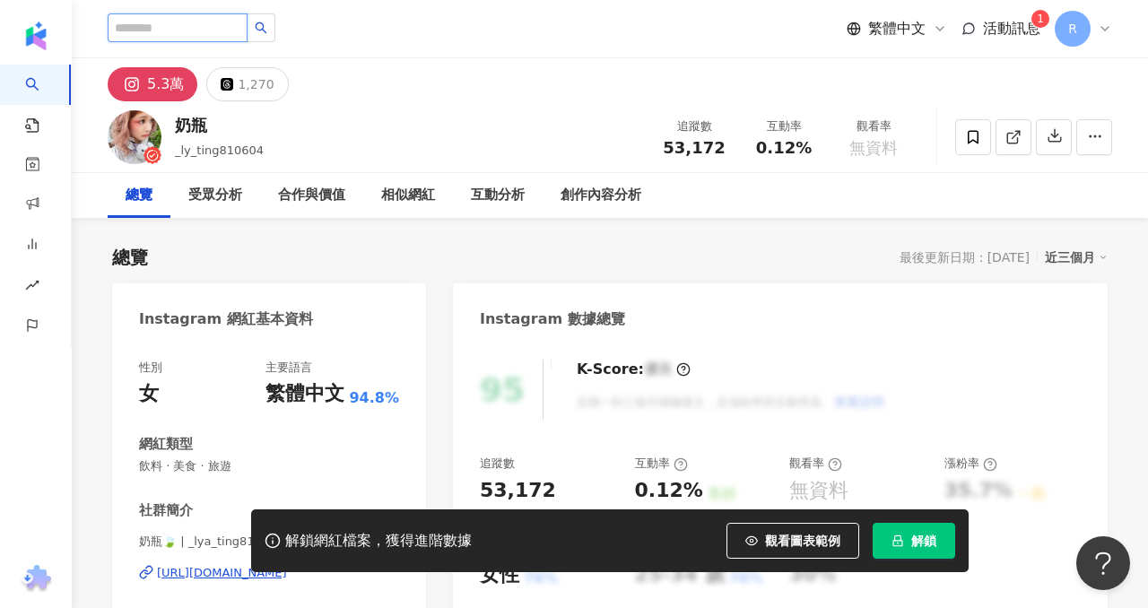
type input "**********"
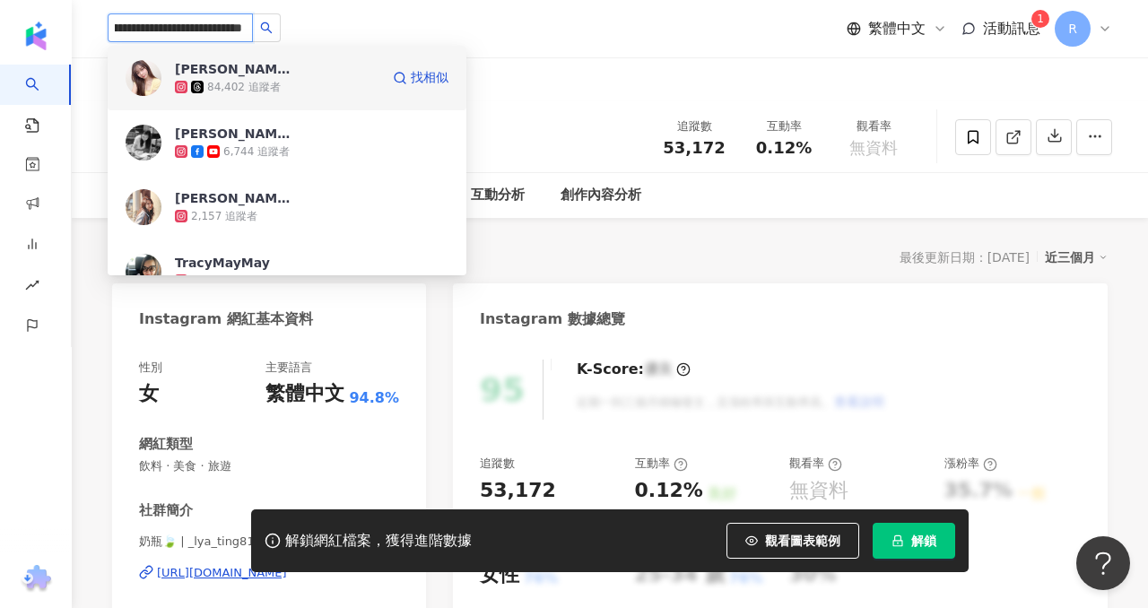
click at [139, 73] on img at bounding box center [144, 78] width 36 height 36
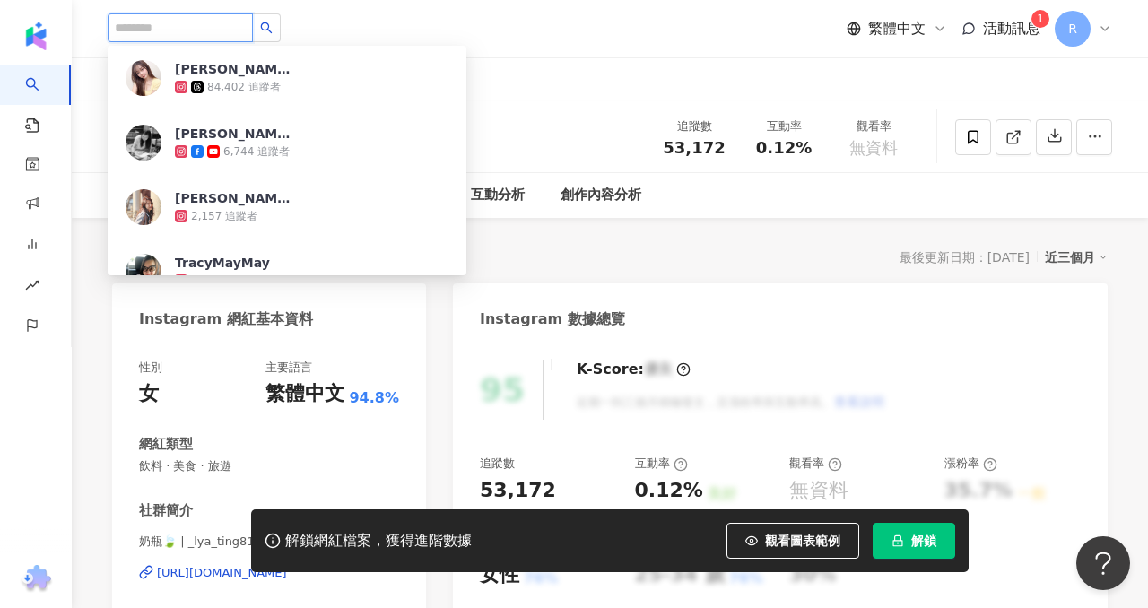
scroll to position [0, 0]
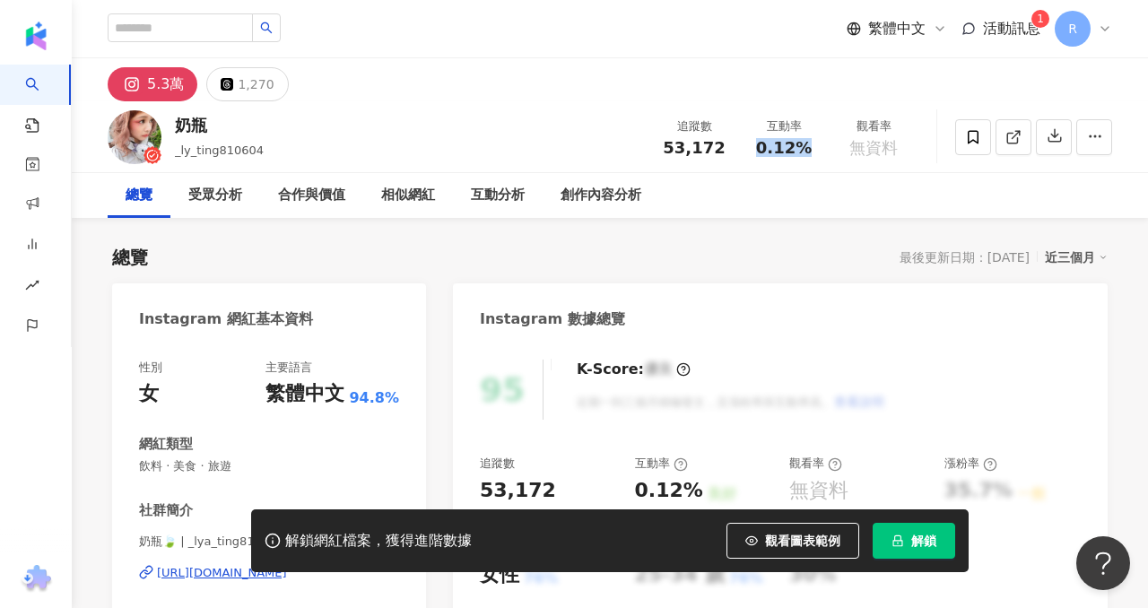
drag, startPoint x: 757, startPoint y: 140, endPoint x: 799, endPoint y: 145, distance: 42.5
click at [802, 148] on div "0.12%" at bounding box center [784, 148] width 68 height 18
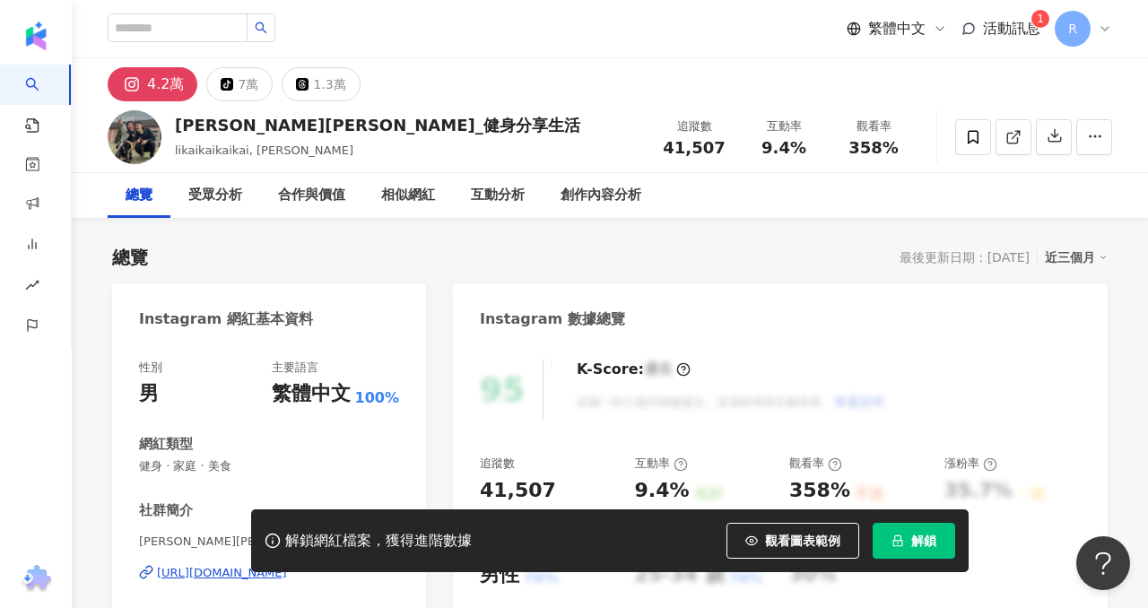
drag, startPoint x: 719, startPoint y: 142, endPoint x: 711, endPoint y: 137, distance: 9.2
click at [718, 142] on div "41,507" at bounding box center [694, 148] width 68 height 18
drag, startPoint x: 761, startPoint y: 142, endPoint x: 802, endPoint y: 145, distance: 40.5
click at [804, 145] on div "9.4%" at bounding box center [784, 148] width 68 height 18
copy span "9.4%"
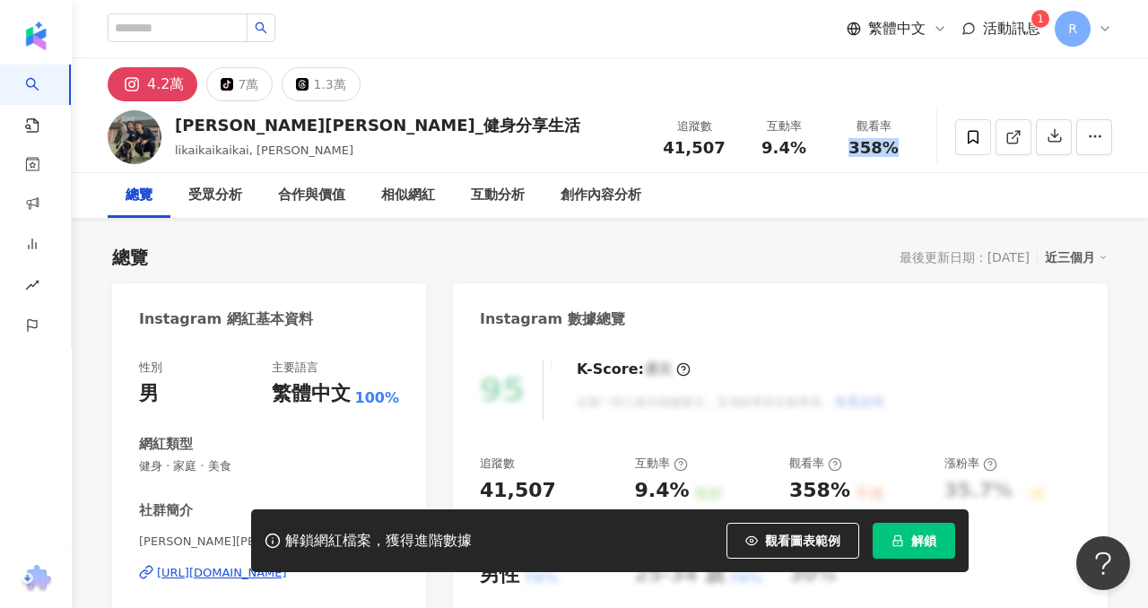
drag, startPoint x: 852, startPoint y: 144, endPoint x: 903, endPoint y: 145, distance: 51.1
click at [903, 145] on div "358%" at bounding box center [874, 148] width 68 height 18
copy span "358%"
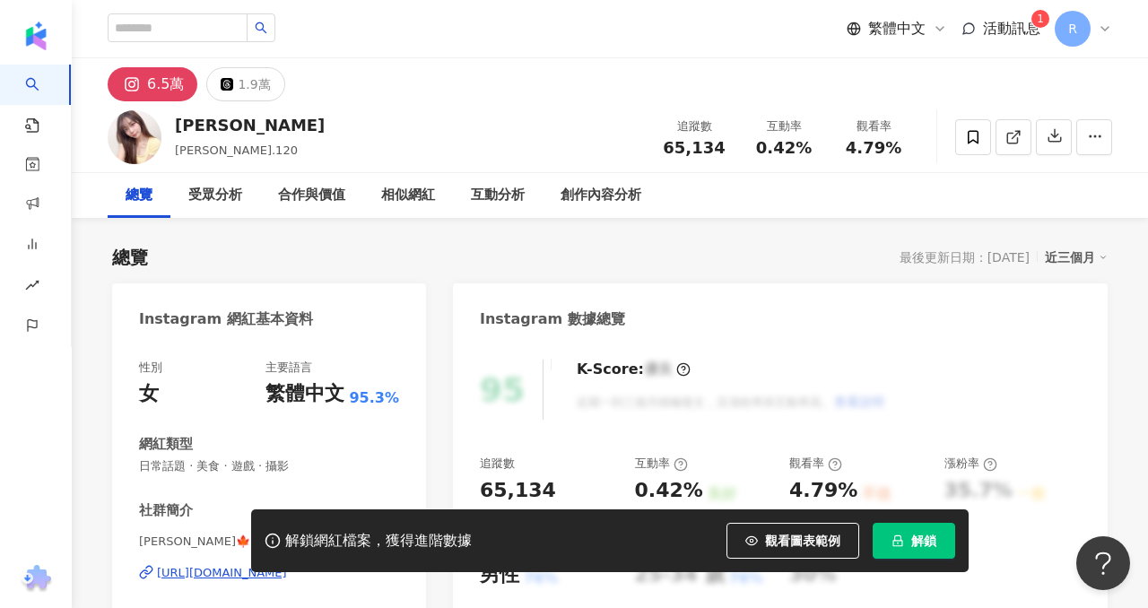
click at [719, 142] on div "65,134" at bounding box center [694, 148] width 68 height 18
copy span "65,134"
drag, startPoint x: 760, startPoint y: 135, endPoint x: 805, endPoint y: 142, distance: 45.3
click at [806, 143] on div "互動率 0.42%" at bounding box center [784, 136] width 90 height 39
copy span "0.42%"
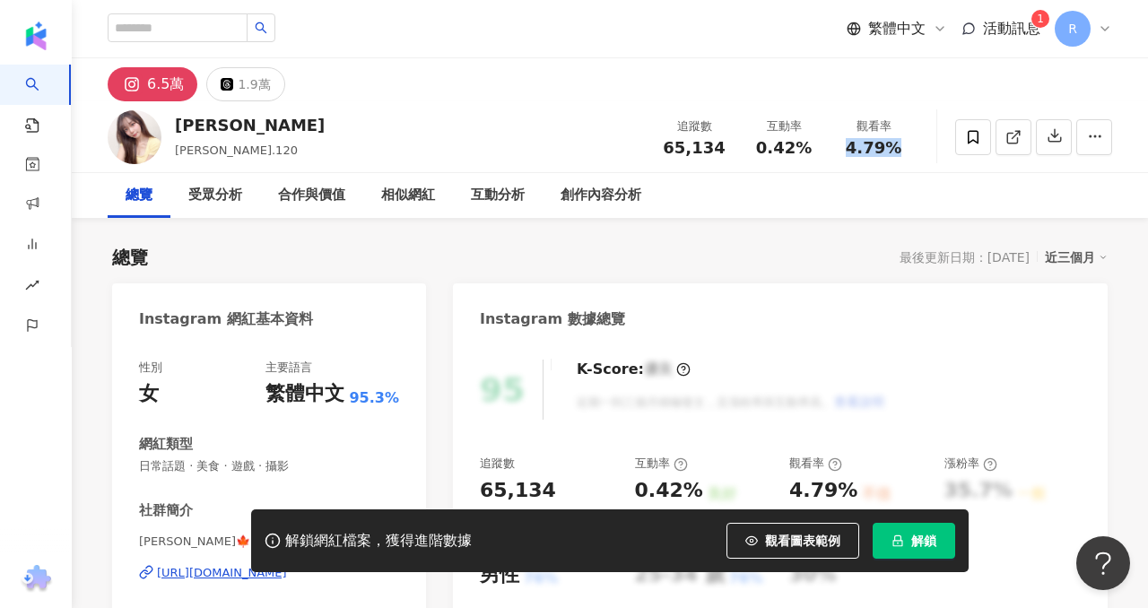
drag, startPoint x: 849, startPoint y: 145, endPoint x: 899, endPoint y: 146, distance: 49.3
click at [899, 146] on div "4.79%" at bounding box center [874, 148] width 68 height 18
copy span "4.79%"
